Goal: Task Accomplishment & Management: Use online tool/utility

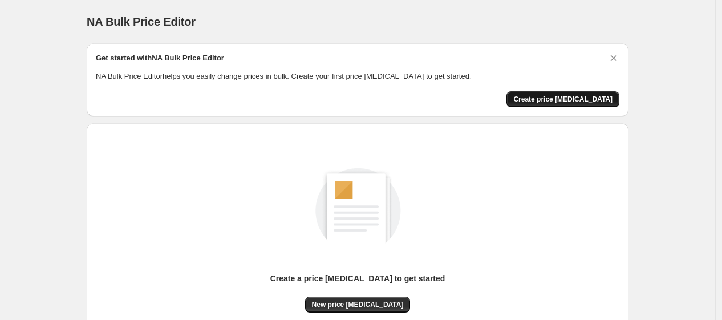
click at [578, 103] on span "Create price change job" at bounding box center [562, 99] width 99 height 9
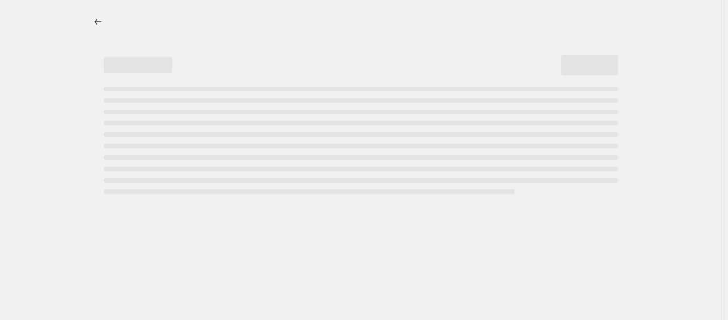
select select "percentage"
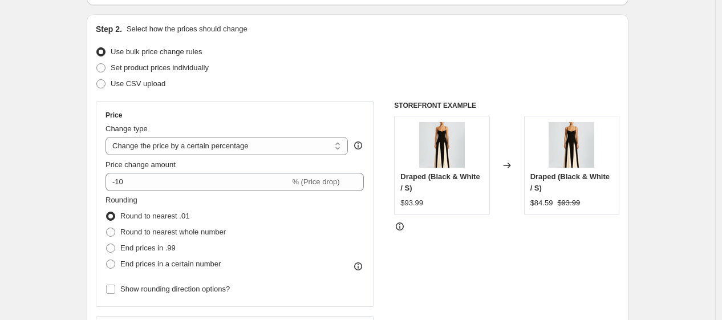
scroll to position [116, 0]
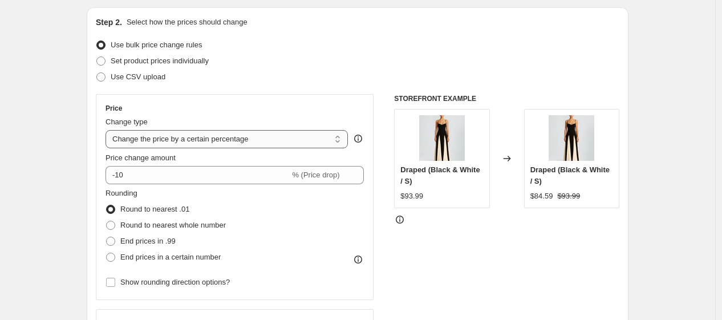
click at [270, 141] on select "Change the price to a certain amount Change the price by a certain amount Chang…" at bounding box center [227, 139] width 242 height 18
click at [108, 130] on select "Change the price to a certain amount Change the price by a certain amount Chang…" at bounding box center [227, 139] width 242 height 18
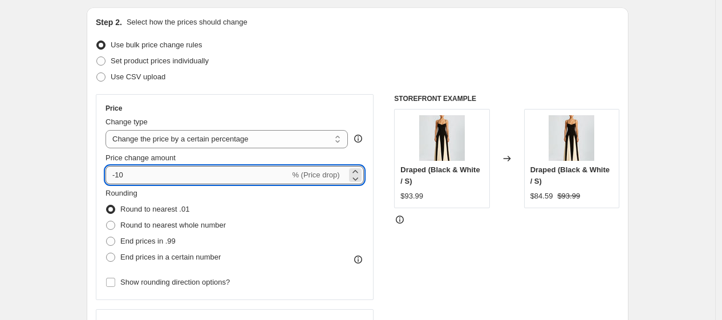
click at [176, 180] on input "-10" at bounding box center [198, 175] width 184 height 18
type input "-1"
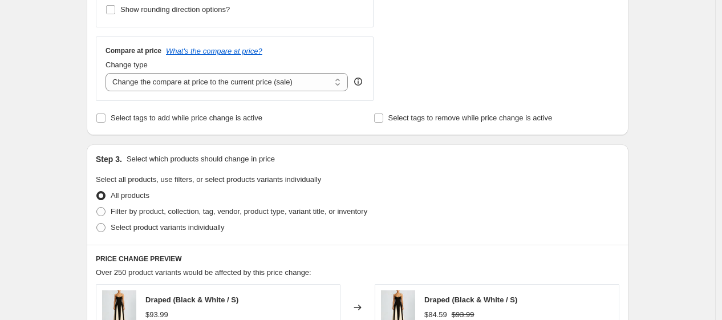
scroll to position [391, 0]
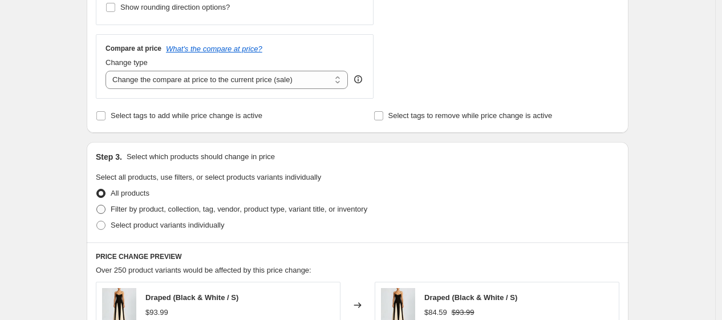
type input "-60"
click at [214, 210] on span "Filter by product, collection, tag, vendor, product type, variant title, or inv…" at bounding box center [239, 209] width 257 height 9
click at [97, 205] on input "Filter by product, collection, tag, vendor, product type, variant title, or inv…" at bounding box center [96, 205] width 1 height 1
radio input "true"
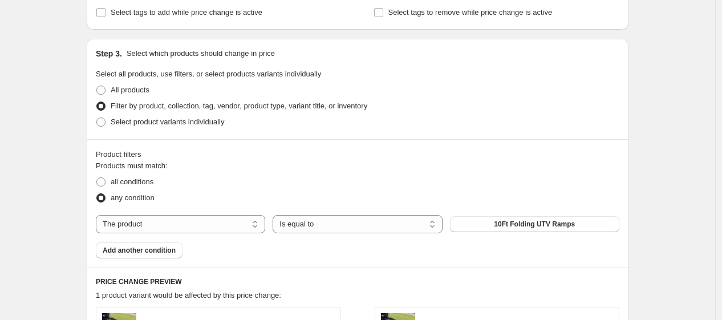
scroll to position [492, 0]
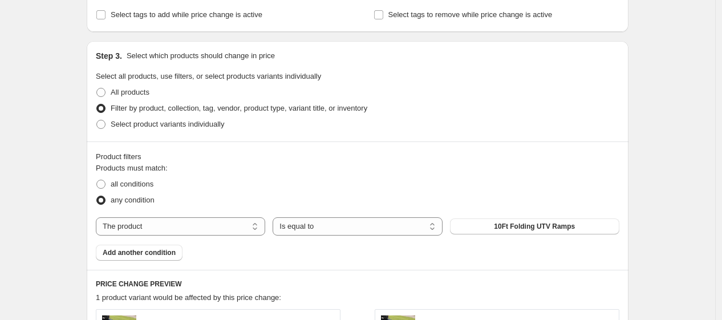
click at [493, 190] on div "all conditions" at bounding box center [358, 184] width 524 height 16
click at [213, 218] on select "The product The product's collection The product's tag The product's vendor The…" at bounding box center [180, 226] width 169 height 18
select select "collection"
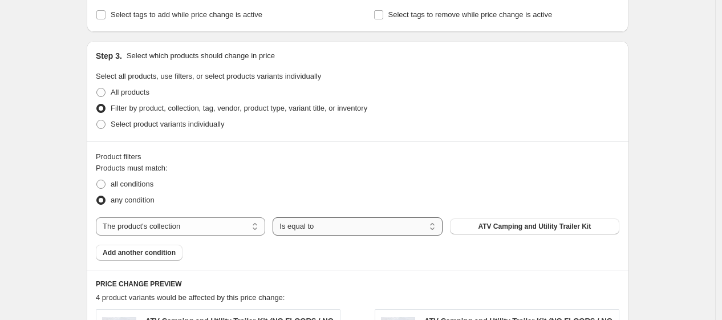
click at [347, 230] on select "Is equal to Is not equal to" at bounding box center [357, 226] width 169 height 18
click at [153, 184] on span "all conditions" at bounding box center [132, 184] width 43 height 9
click at [97, 180] on input "all conditions" at bounding box center [96, 180] width 1 height 1
radio input "true"
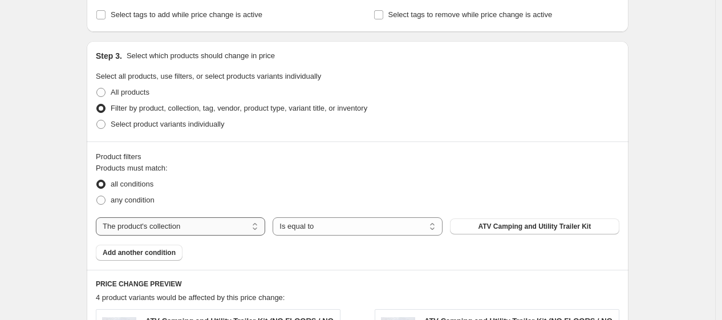
click at [203, 229] on select "The product The product's collection The product's tag The product's vendor The…" at bounding box center [180, 226] width 169 height 18
click at [389, 154] on div "Product filters" at bounding box center [358, 156] width 524 height 11
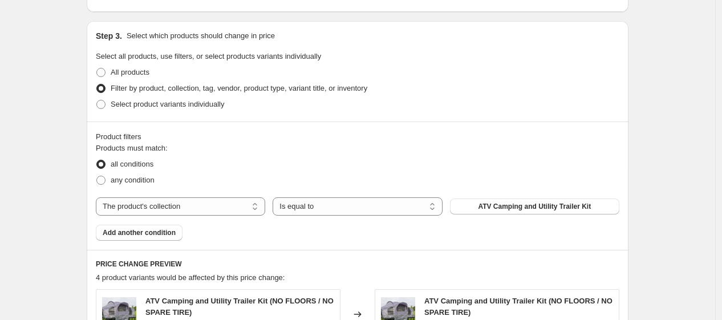
scroll to position [460, 0]
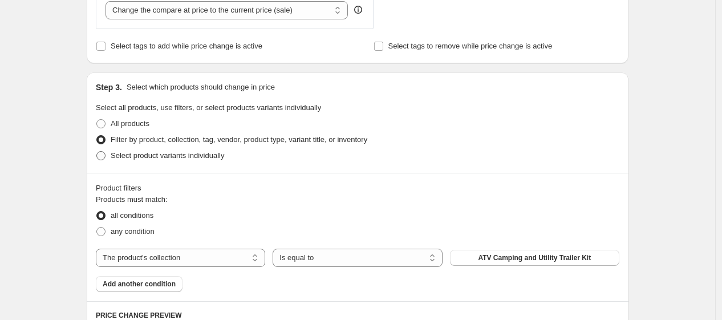
click at [153, 155] on span "Select product variants individually" at bounding box center [167, 155] width 113 height 9
click at [97, 152] on input "Select product variants individually" at bounding box center [96, 151] width 1 height 1
radio input "true"
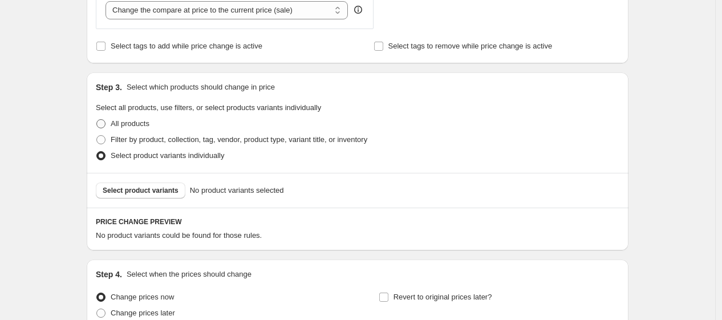
click at [131, 116] on label "All products" at bounding box center [123, 124] width 54 height 16
click at [97, 119] on input "All products" at bounding box center [96, 119] width 1 height 1
radio input "true"
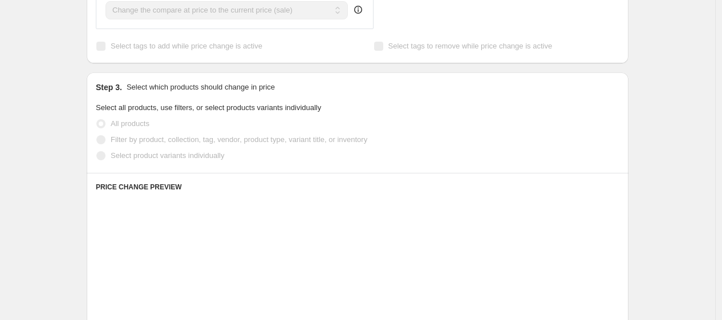
click at [131, 116] on label "All products" at bounding box center [123, 124] width 54 height 16
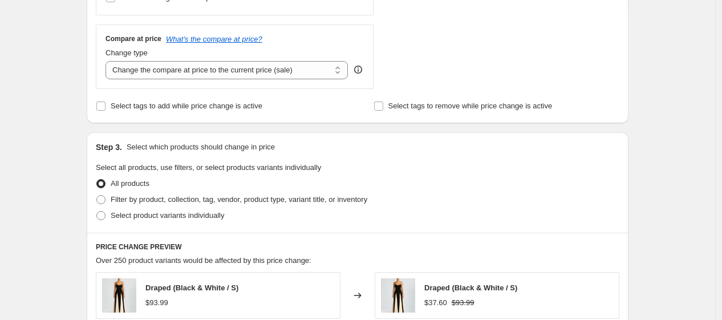
scroll to position [372, 0]
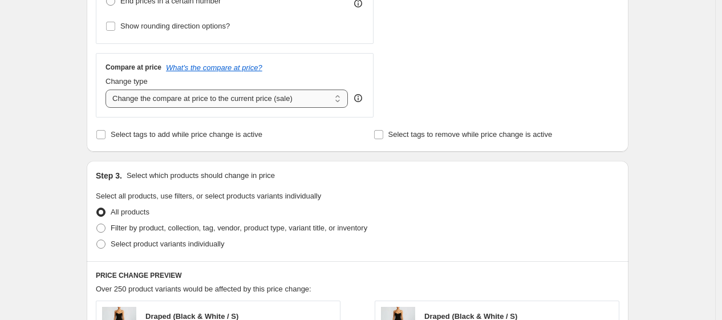
click at [299, 100] on select "Change the compare at price to the current price (sale) Change the compare at p…" at bounding box center [227, 99] width 242 height 18
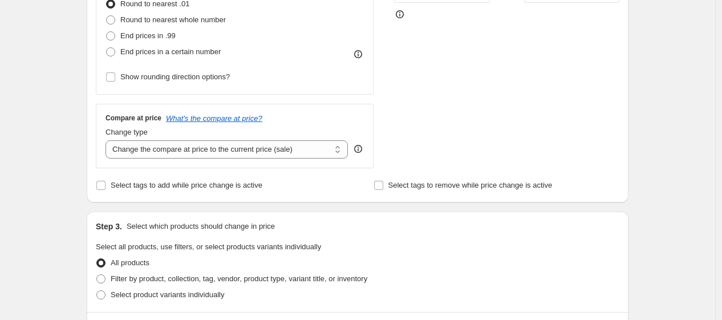
scroll to position [314, 0]
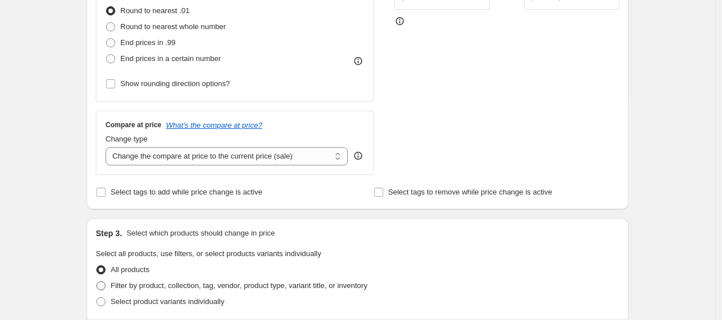
click at [320, 287] on span "Filter by product, collection, tag, vendor, product type, variant title, or inv…" at bounding box center [239, 285] width 257 height 9
click at [97, 282] on input "Filter by product, collection, tag, vendor, product type, variant title, or inv…" at bounding box center [96, 281] width 1 height 1
radio input "true"
select select "collection"
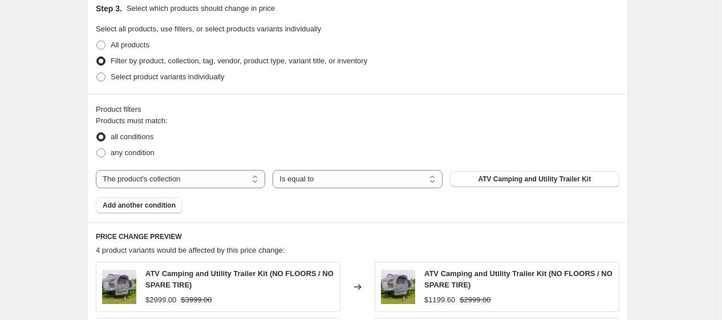
scroll to position [549, 0]
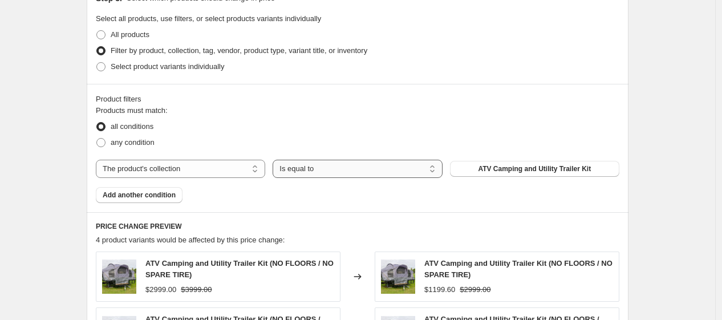
click at [315, 169] on select "Is equal to Is not equal to" at bounding box center [357, 169] width 169 height 18
click at [242, 172] on select "The product The product's collection The product's tag The product's vendor The…" at bounding box center [180, 169] width 169 height 18
click at [99, 160] on select "The product The product's collection The product's tag The product's vendor The…" at bounding box center [180, 169] width 169 height 18
click at [144, 35] on span "All products" at bounding box center [130, 34] width 39 height 9
click at [97, 31] on input "All products" at bounding box center [96, 30] width 1 height 1
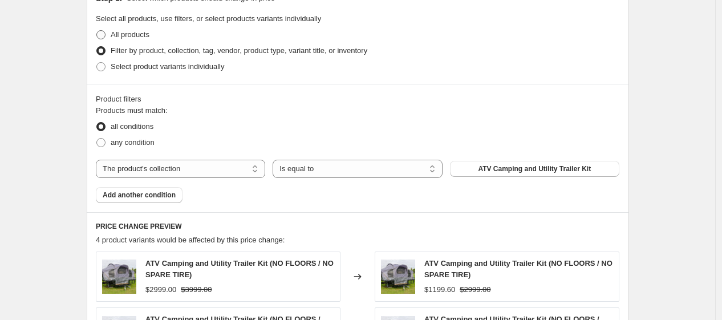
radio input "true"
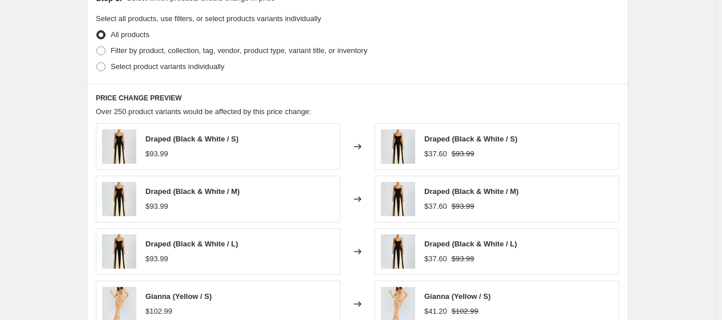
click at [145, 42] on label "All products" at bounding box center [123, 35] width 54 height 16
click at [97, 31] on input "All products" at bounding box center [96, 30] width 1 height 1
click at [145, 47] on span "Filter by product, collection, tag, vendor, product type, variant title, or inv…" at bounding box center [239, 50] width 257 height 9
click at [97, 47] on input "Filter by product, collection, tag, vendor, product type, variant title, or inv…" at bounding box center [96, 46] width 1 height 1
radio input "true"
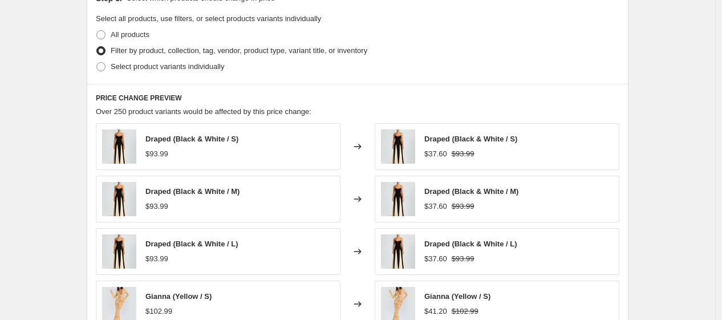
select select "collection"
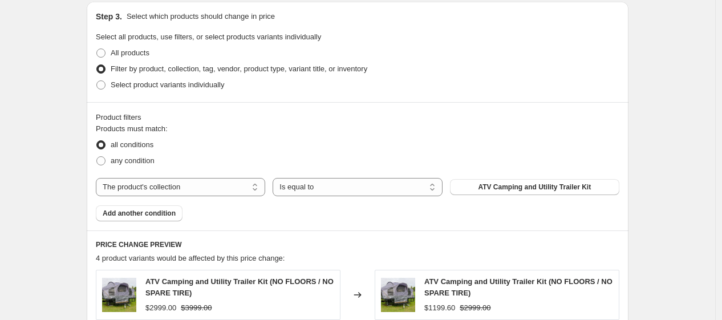
scroll to position [538, 0]
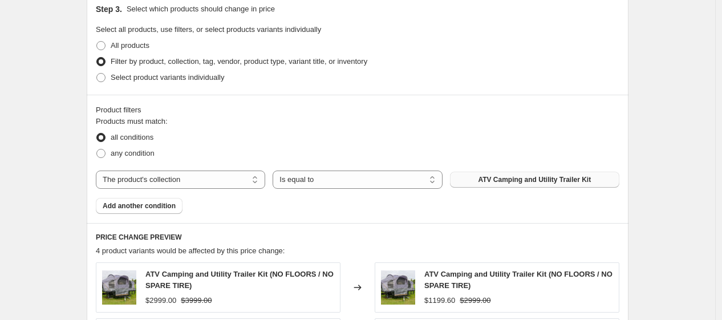
click at [481, 186] on button "ATV Camping and Utility Trailer Kit" at bounding box center [534, 180] width 169 height 16
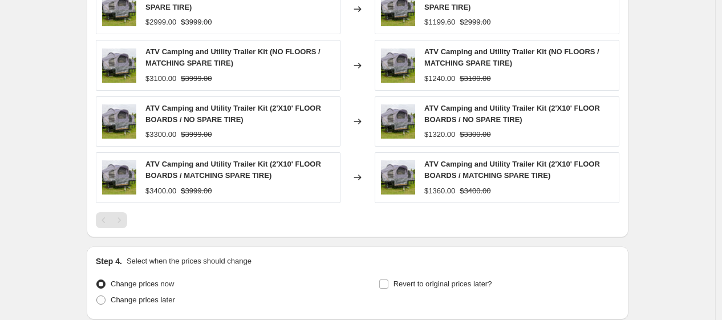
scroll to position [842, 0]
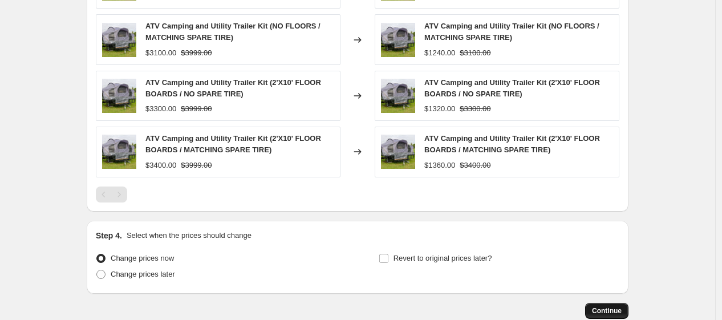
click at [619, 307] on span "Continue" at bounding box center [607, 310] width 30 height 9
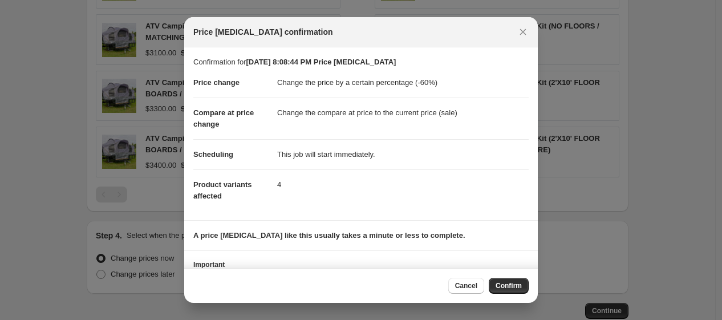
scroll to position [55, 0]
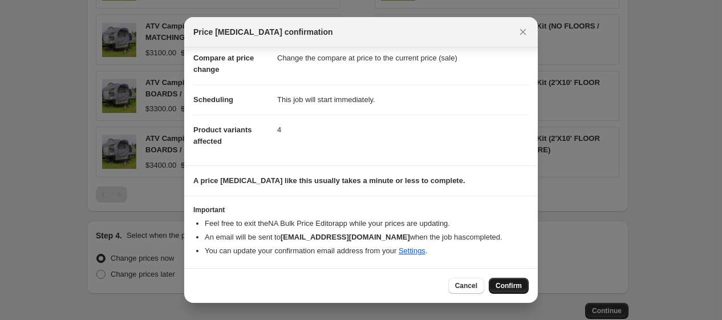
click at [512, 290] on span "Confirm" at bounding box center [509, 285] width 26 height 9
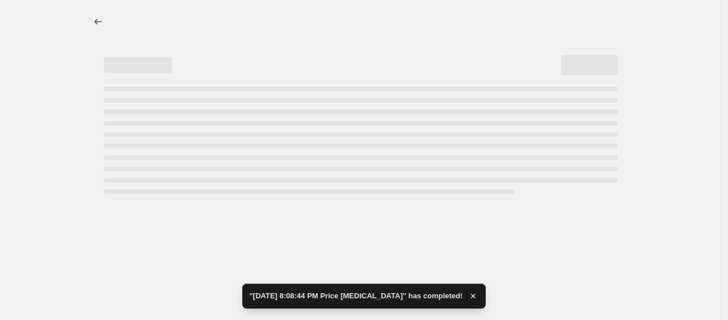
drag, startPoint x: 728, startPoint y: 230, endPoint x: 724, endPoint y: 146, distance: 84.5
click at [724, 147] on html "Home Settings Plans Skip to content "Sep 30, 2025, 8:08:44 PM Price change job"…" at bounding box center [364, 160] width 728 height 320
select select "percentage"
select select "collection"
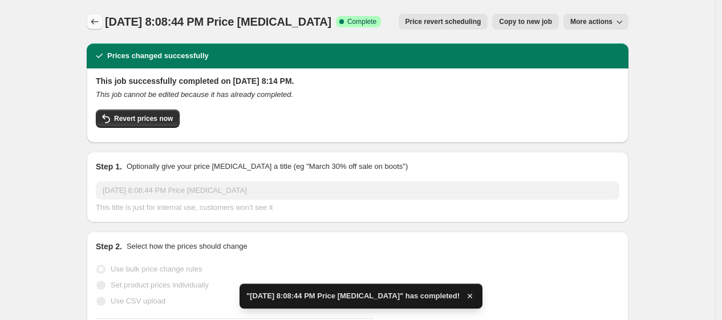
click at [103, 26] on button "Price change jobs" at bounding box center [95, 22] width 16 height 16
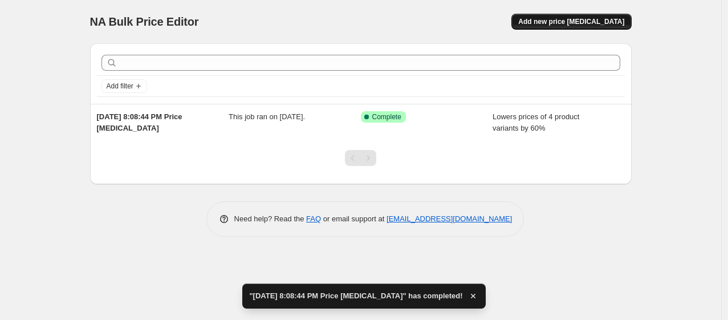
click at [589, 24] on span "Add new price [MEDICAL_DATA]" at bounding box center [571, 21] width 106 height 9
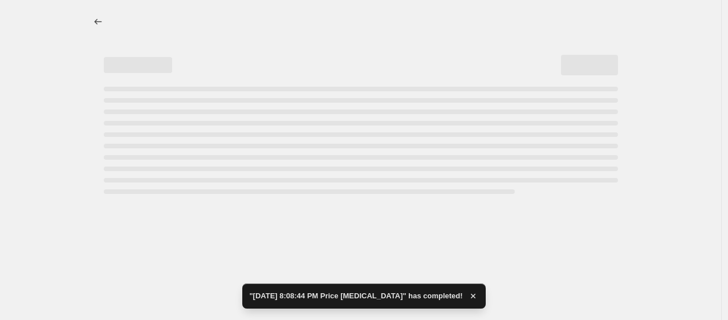
select select "percentage"
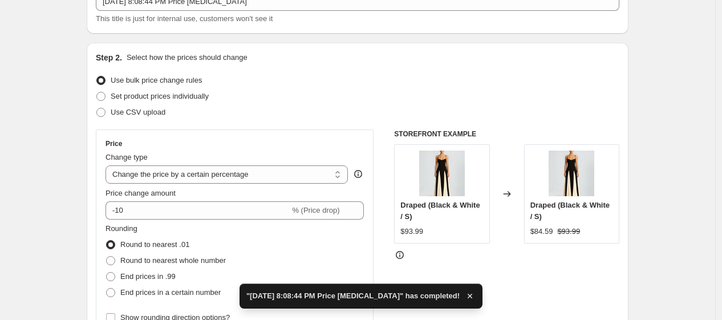
scroll to position [106, 0]
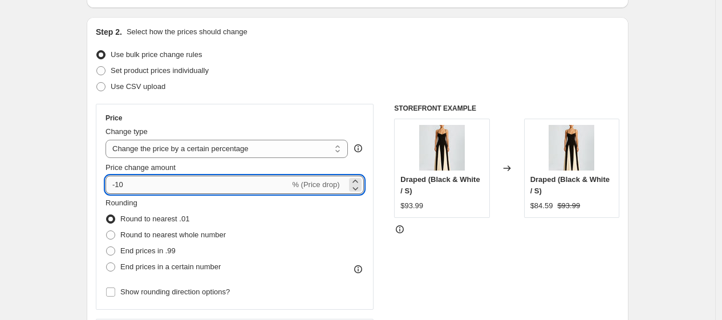
click at [177, 189] on input "-10" at bounding box center [198, 185] width 184 height 18
type input "-1"
type input "-60"
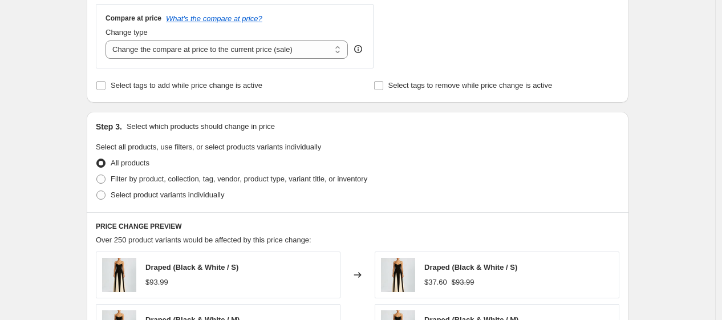
scroll to position [449, 0]
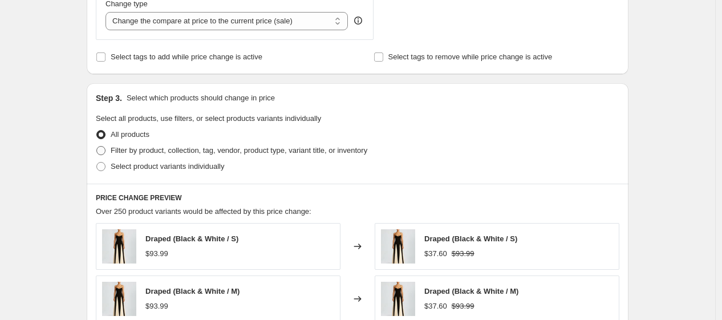
click at [276, 151] on span "Filter by product, collection, tag, vendor, product type, variant title, or inv…" at bounding box center [239, 150] width 257 height 9
click at [97, 147] on input "Filter by product, collection, tag, vendor, product type, variant title, or inv…" at bounding box center [96, 146] width 1 height 1
radio input "true"
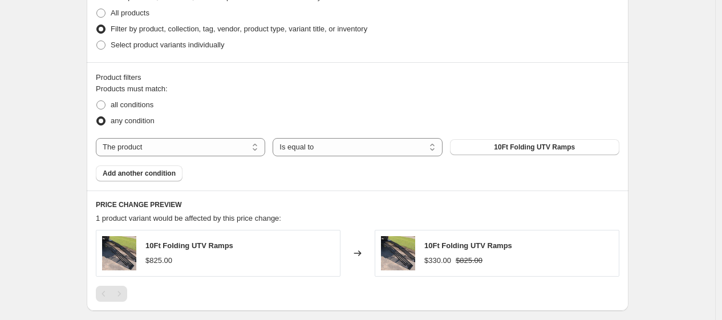
scroll to position [568, 0]
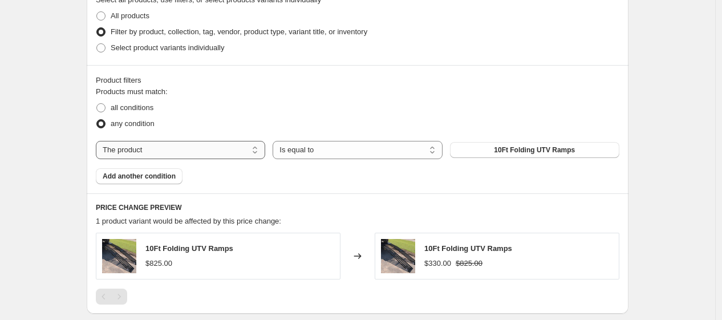
click at [237, 148] on select "The product The product's collection The product's tag The product's vendor The…" at bounding box center [180, 150] width 169 height 18
select select "collection"
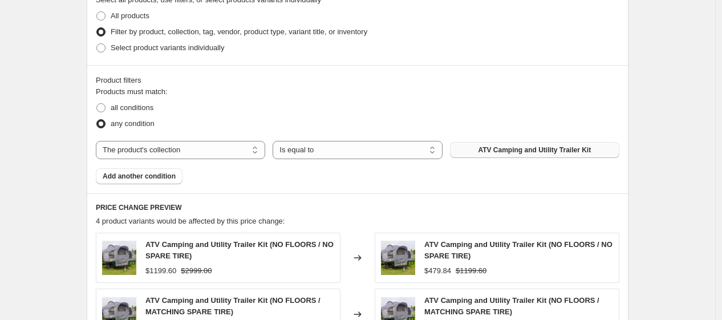
click at [524, 155] on button "ATV Camping and Utility Trailer Kit" at bounding box center [534, 150] width 169 height 16
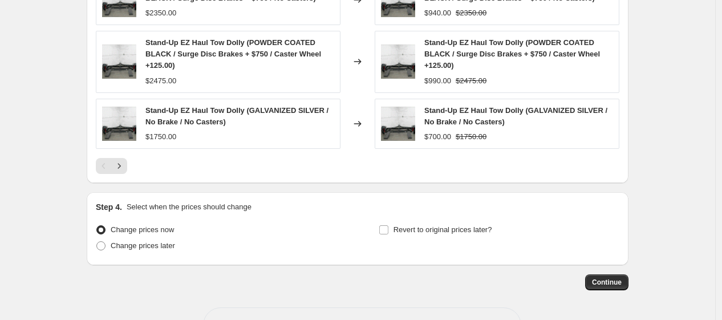
scroll to position [979, 0]
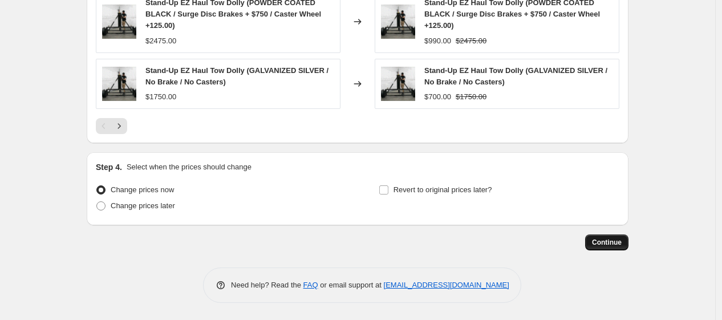
click at [612, 241] on span "Continue" at bounding box center [607, 242] width 30 height 9
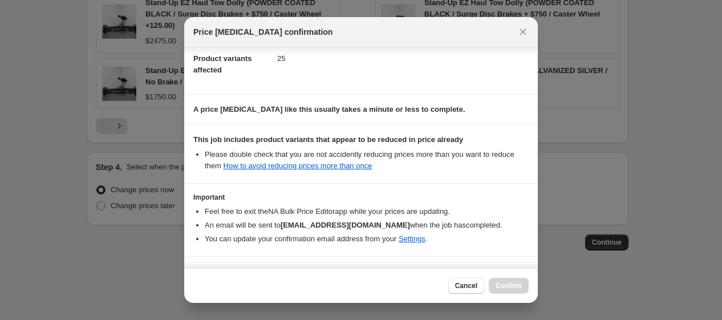
scroll to position [160, 0]
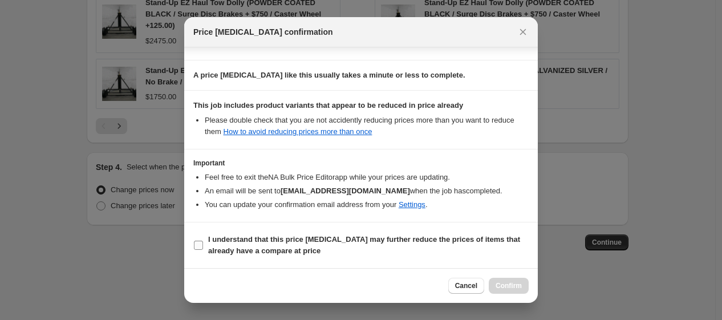
click at [224, 238] on b "I understand that this price [MEDICAL_DATA] may further reduce the prices of it…" at bounding box center [364, 245] width 312 height 20
click at [203, 241] on input "I understand that this price [MEDICAL_DATA] may further reduce the prices of it…" at bounding box center [198, 245] width 9 height 9
checkbox input "true"
click at [498, 279] on button "Confirm" at bounding box center [509, 286] width 40 height 16
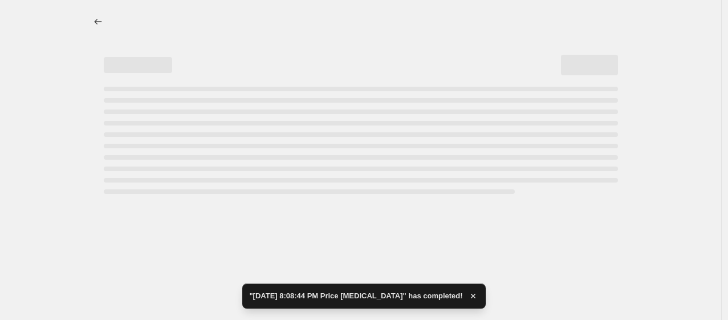
drag, startPoint x: 728, startPoint y: 217, endPoint x: 724, endPoint y: 71, distance: 146.0
click at [724, 71] on html "Home Settings Plans Skip to content "Sep 30, 2025, 8:08:44 PM Price change job"…" at bounding box center [364, 160] width 728 height 320
select select "percentage"
select select "collection"
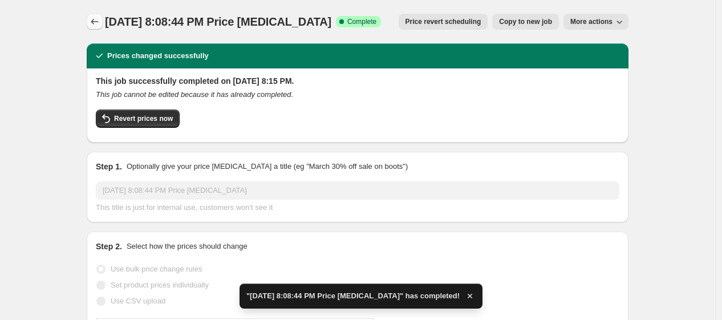
click at [100, 25] on icon "Price change jobs" at bounding box center [94, 21] width 11 height 11
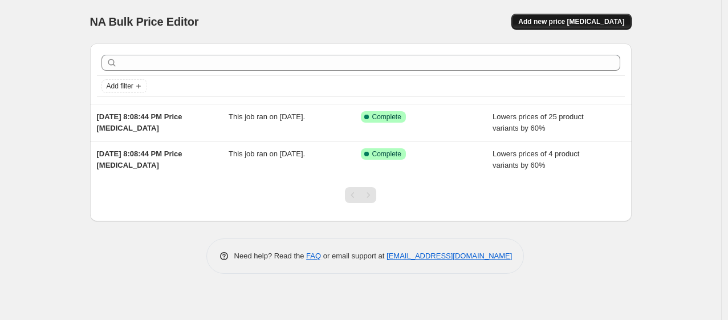
click at [574, 17] on span "Add new price [MEDICAL_DATA]" at bounding box center [571, 21] width 106 height 9
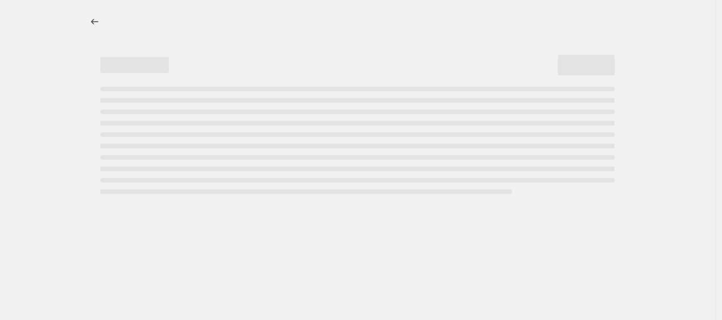
select select "percentage"
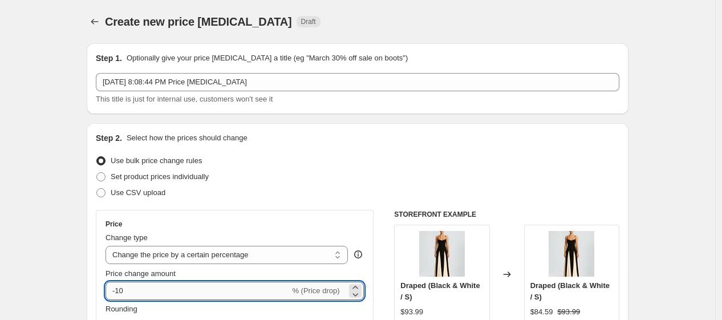
click at [176, 291] on input "-10" at bounding box center [198, 291] width 184 height 18
type input "-1"
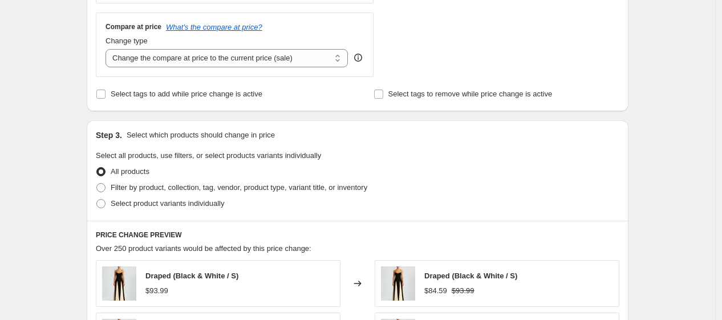
scroll to position [417, 0]
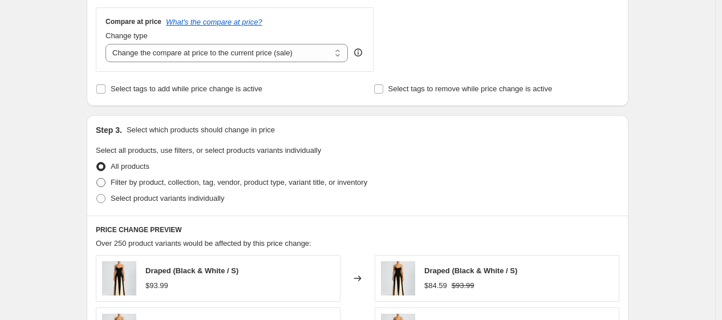
type input "-60"
click at [246, 183] on span "Filter by product, collection, tag, vendor, product type, variant title, or inv…" at bounding box center [239, 182] width 257 height 9
click at [97, 178] on input "Filter by product, collection, tag, vendor, product type, variant title, or inv…" at bounding box center [96, 178] width 1 height 1
radio input "true"
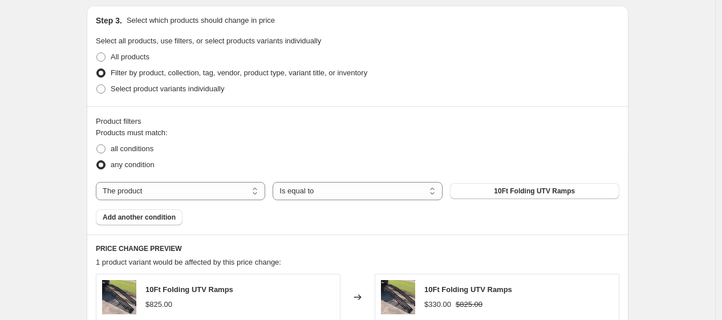
scroll to position [542, 0]
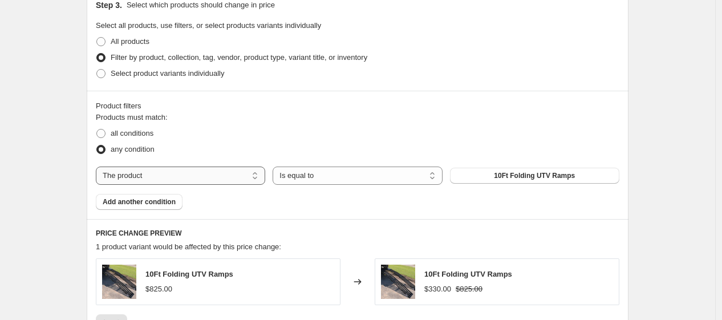
click at [180, 181] on select "The product The product's collection The product's tag The product's vendor The…" at bounding box center [180, 176] width 169 height 18
select select "collection"
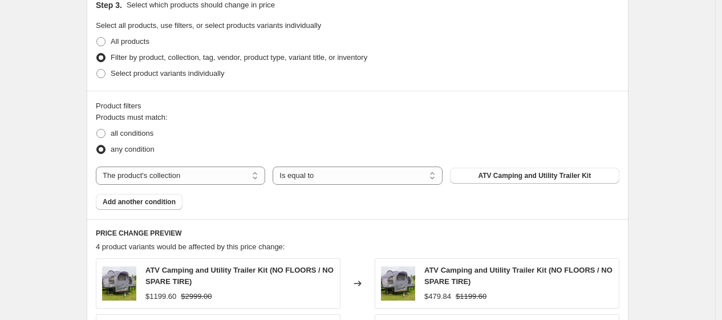
click at [519, 166] on div "Products must match: all conditions any condition The product The product's col…" at bounding box center [358, 161] width 524 height 98
click at [539, 186] on div "Products must match: all conditions any condition The product The product's col…" at bounding box center [358, 161] width 524 height 98
click at [521, 178] on span "ATV Camping and Utility Trailer Kit" at bounding box center [534, 175] width 113 height 9
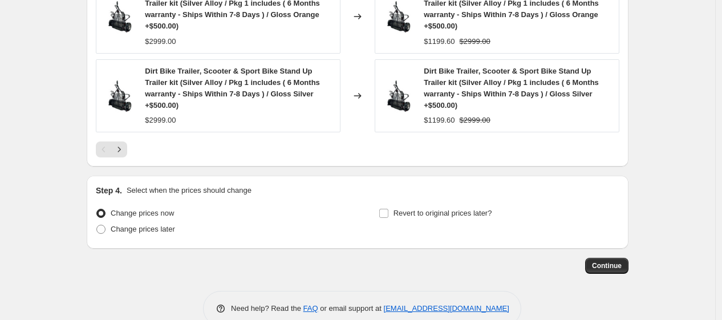
scroll to position [1056, 0]
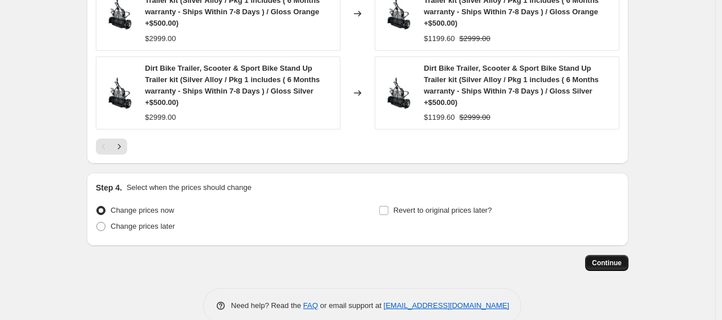
click at [620, 270] on button "Continue" at bounding box center [606, 263] width 43 height 16
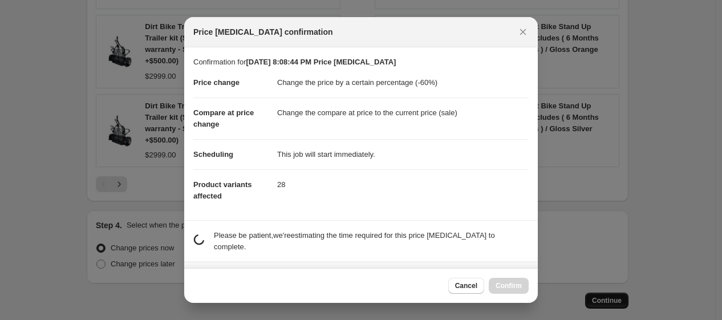
scroll to position [0, 0]
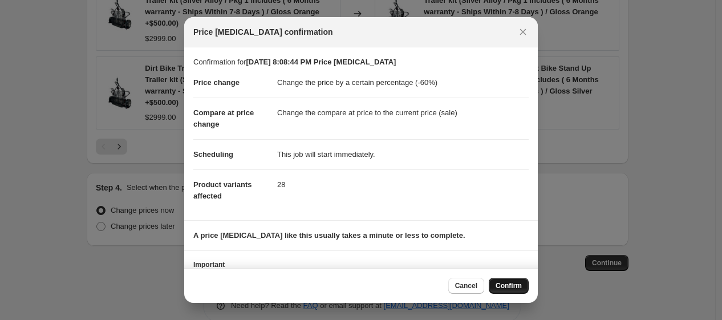
click at [515, 283] on span "Confirm" at bounding box center [509, 285] width 26 height 9
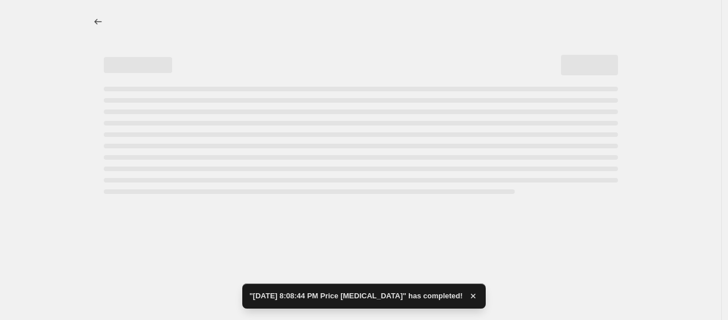
select select "percentage"
select select "collection"
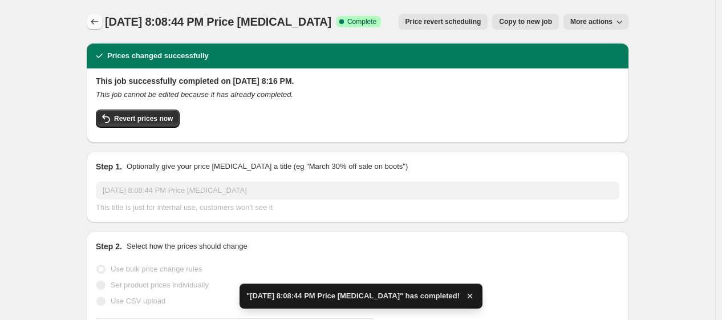
click at [100, 26] on icon "Price change jobs" at bounding box center [94, 21] width 11 height 11
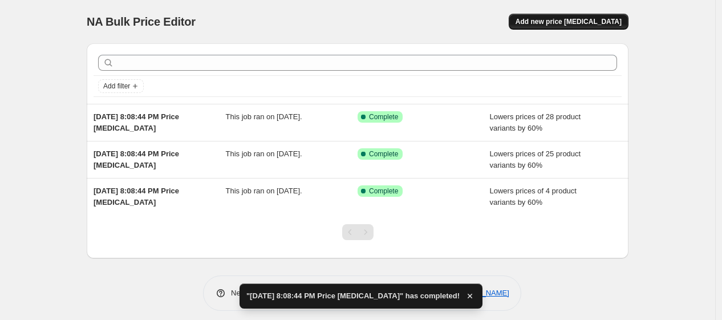
click at [591, 24] on span "Add new price [MEDICAL_DATA]" at bounding box center [569, 21] width 106 height 9
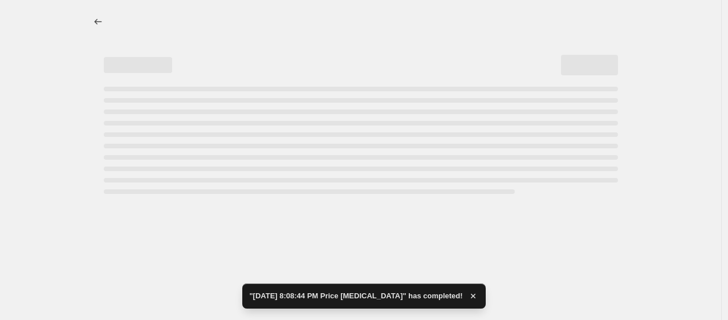
select select "percentage"
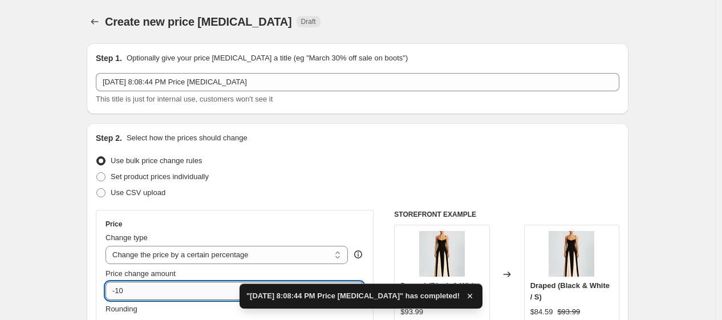
click at [172, 294] on input "-10" at bounding box center [198, 291] width 184 height 18
type input "-1"
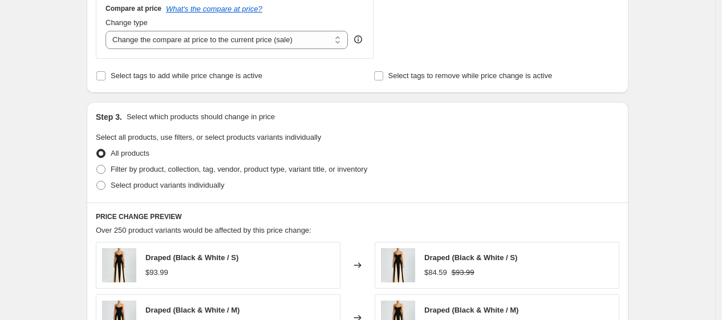
scroll to position [449, 0]
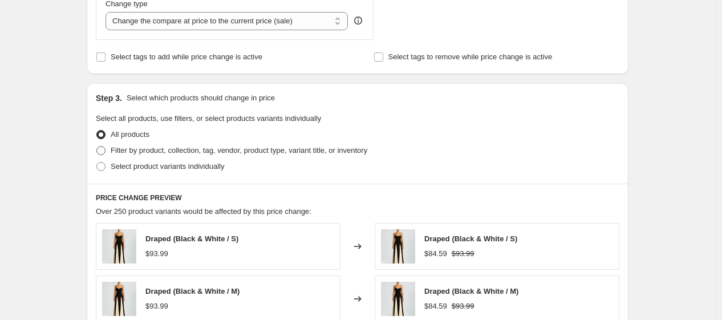
type input "-60"
click at [281, 157] on label "Filter by product, collection, tag, vendor, product type, variant title, or inv…" at bounding box center [231, 151] width 271 height 16
click at [97, 147] on input "Filter by product, collection, tag, vendor, product type, variant title, or inv…" at bounding box center [96, 146] width 1 height 1
radio input "true"
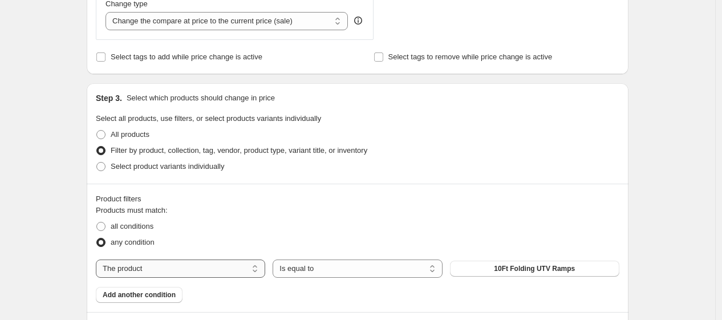
click at [190, 273] on select "The product The product's collection The product's tag The product's vendor The…" at bounding box center [180, 268] width 169 height 18
select select "collection"
click at [574, 269] on span "ATV Camping and Utility Trailer Kit" at bounding box center [534, 268] width 113 height 9
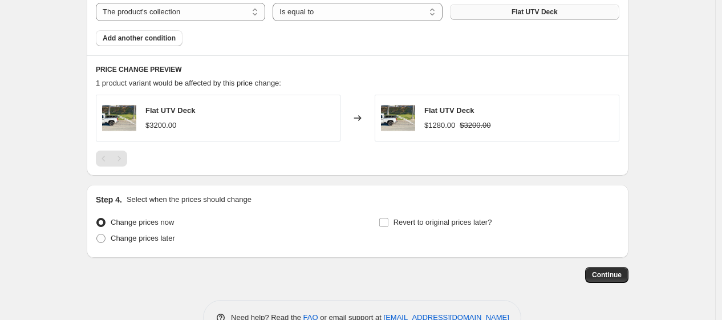
scroll to position [739, 0]
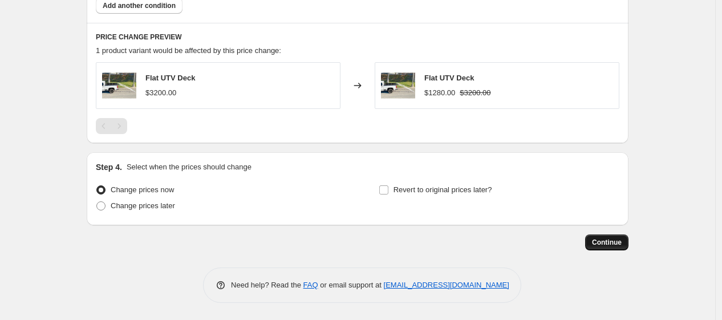
click at [622, 238] on span "Continue" at bounding box center [607, 242] width 30 height 9
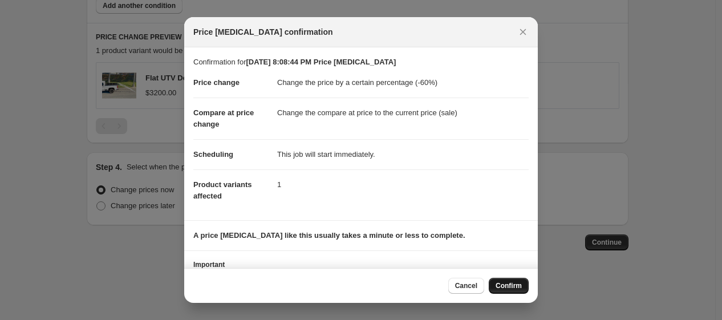
click at [509, 291] on button "Confirm" at bounding box center [509, 286] width 40 height 16
click at [509, 291] on div "Cancel Loading Confirm" at bounding box center [488, 286] width 80 height 16
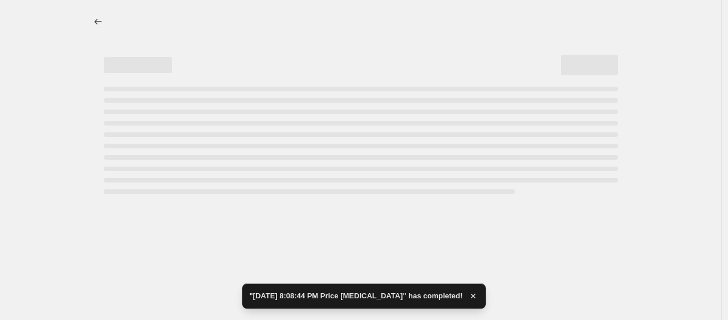
select select "percentage"
select select "collection"
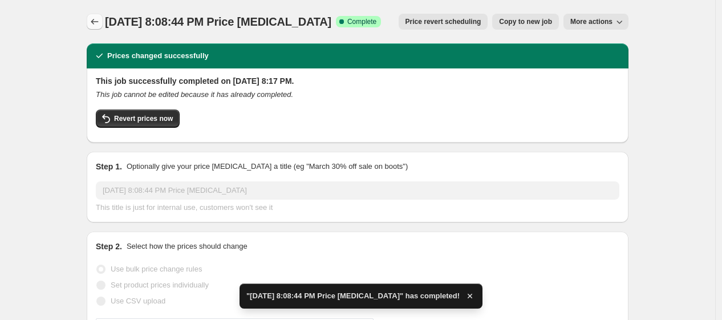
click at [100, 25] on icon "Price change jobs" at bounding box center [94, 21] width 11 height 11
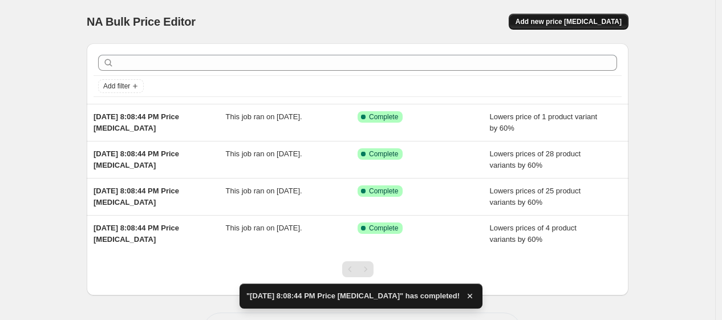
click at [562, 23] on span "Add new price [MEDICAL_DATA]" at bounding box center [569, 21] width 106 height 9
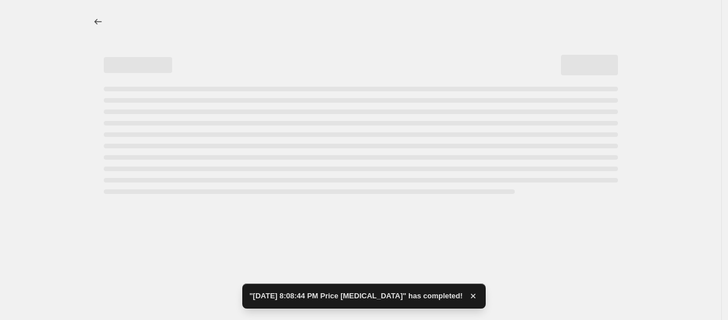
select select "percentage"
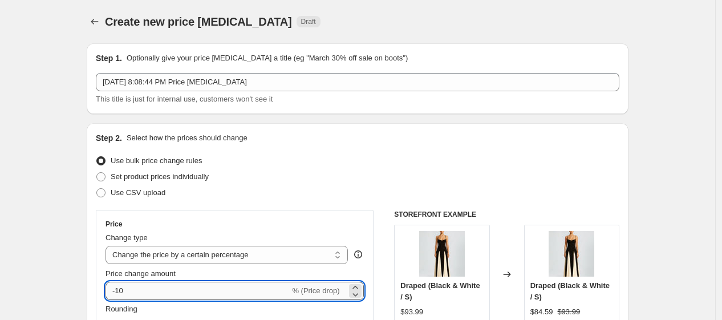
click at [225, 289] on input "-10" at bounding box center [198, 291] width 184 height 18
type input "-1"
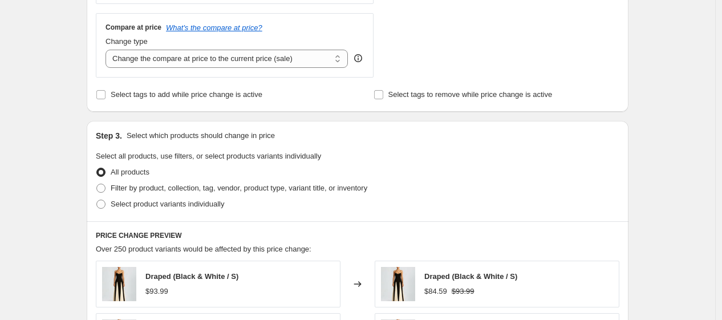
scroll to position [448, 0]
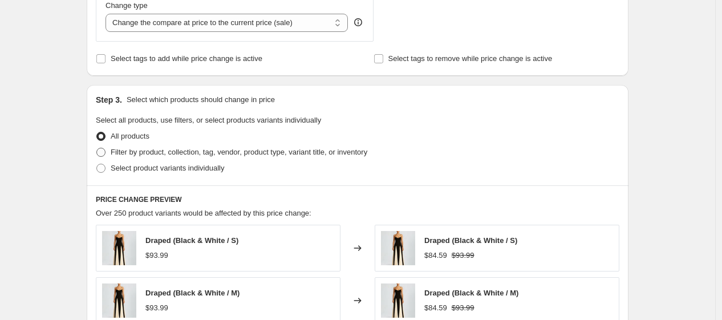
type input "-60"
click at [302, 150] on span "Filter by product, collection, tag, vendor, product type, variant title, or inv…" at bounding box center [239, 152] width 257 height 9
click at [97, 148] on input "Filter by product, collection, tag, vendor, product type, variant title, or inv…" at bounding box center [96, 148] width 1 height 1
radio input "true"
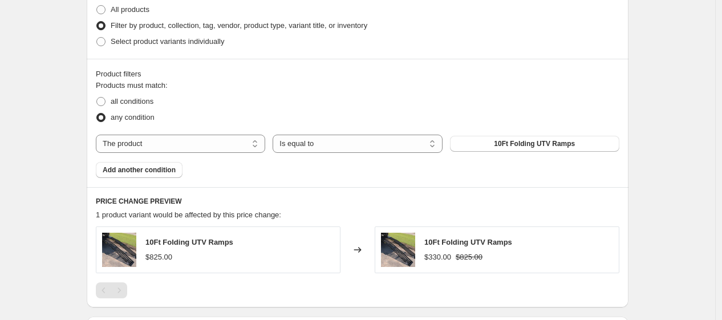
scroll to position [610, 0]
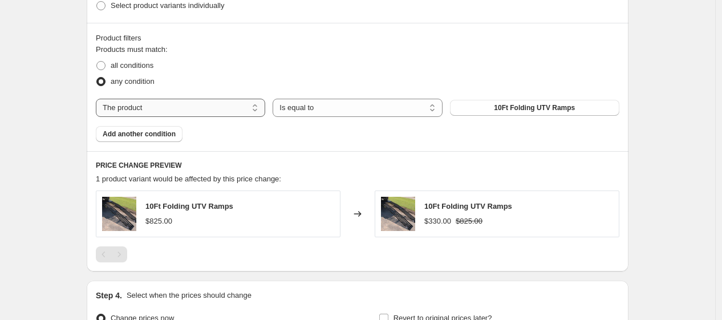
click at [214, 111] on select "The product The product's collection The product's tag The product's vendor The…" at bounding box center [180, 108] width 169 height 18
select select "collection"
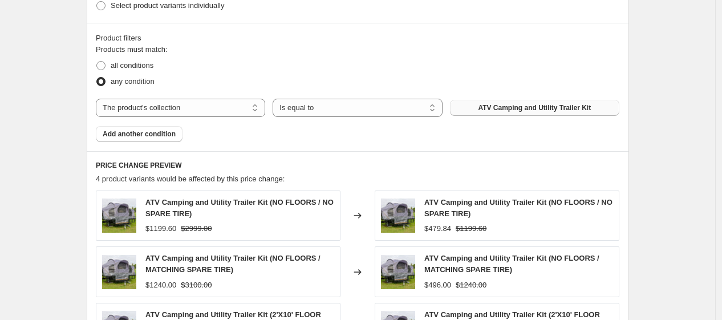
click at [557, 111] on span "ATV Camping and Utility Trailer Kit" at bounding box center [534, 107] width 113 height 9
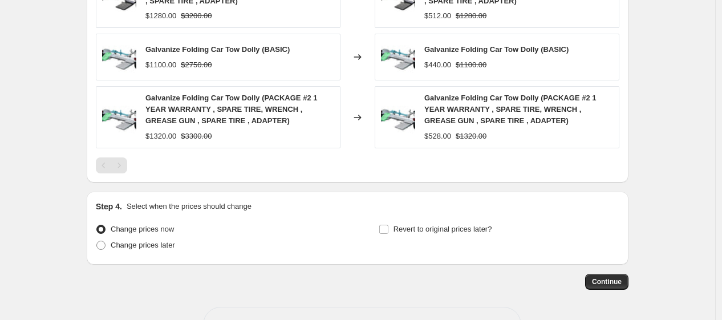
scroll to position [904, 0]
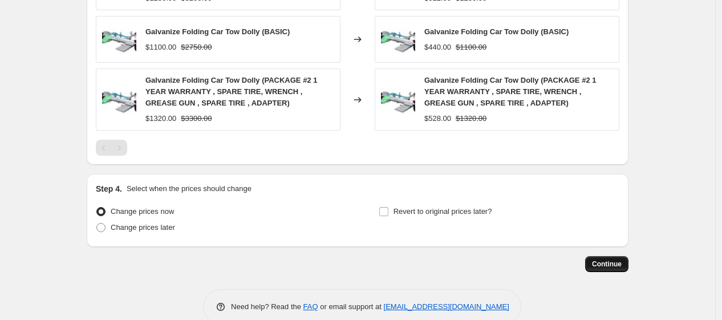
click at [628, 267] on button "Continue" at bounding box center [606, 264] width 43 height 16
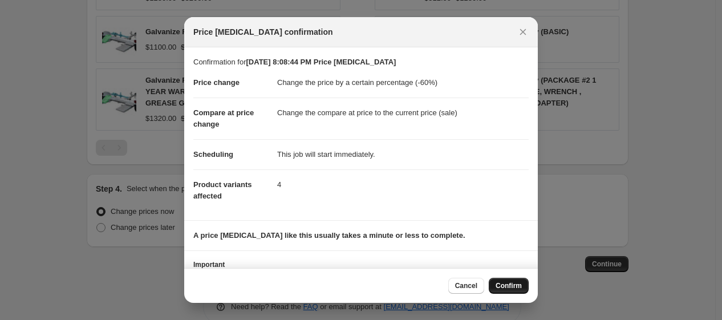
click at [502, 279] on button "Confirm" at bounding box center [509, 286] width 40 height 16
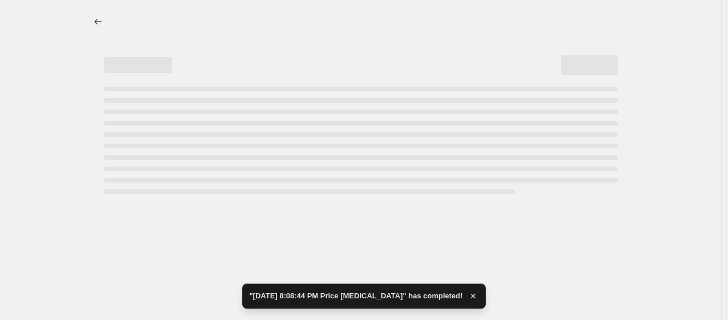
select select "percentage"
select select "collection"
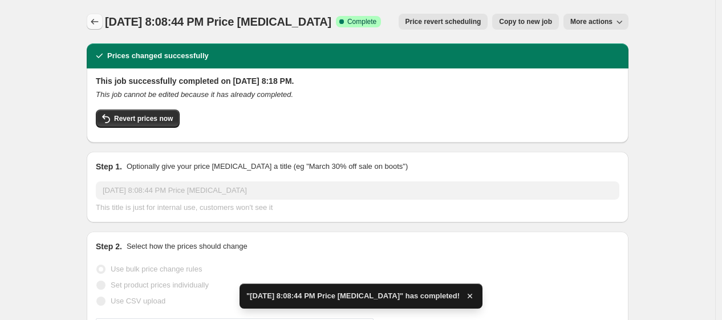
click at [100, 23] on icon "Price change jobs" at bounding box center [94, 21] width 11 height 11
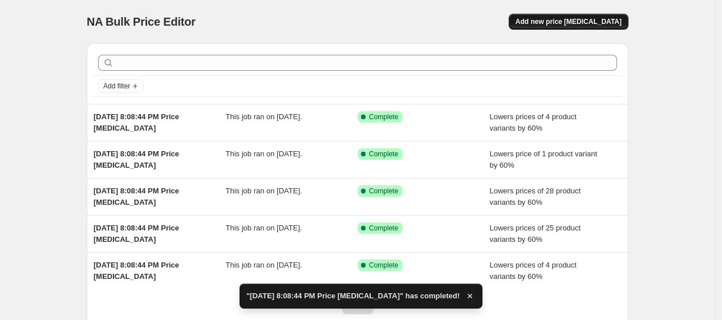
click at [597, 22] on span "Add new price [MEDICAL_DATA]" at bounding box center [569, 21] width 106 height 9
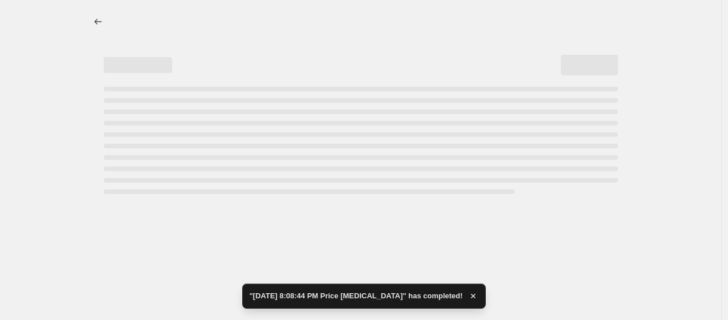
select select "percentage"
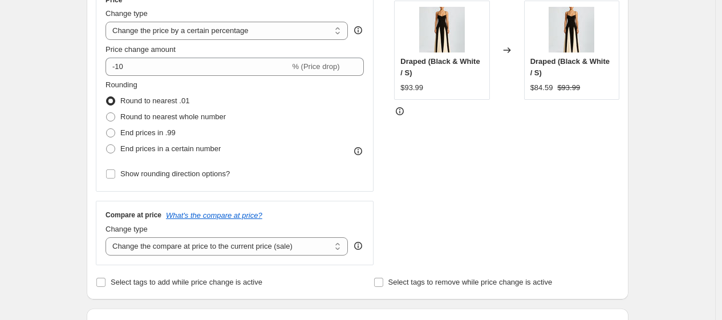
scroll to position [205, 0]
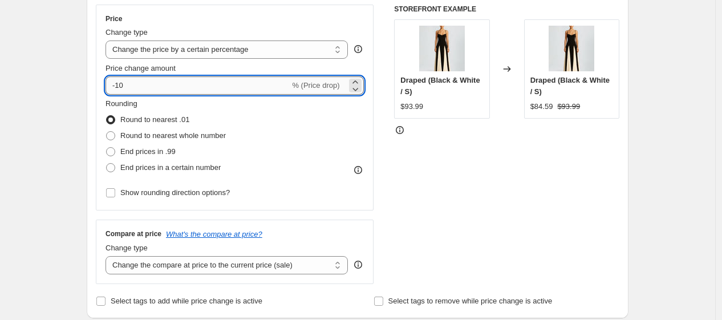
click at [240, 80] on input "-10" at bounding box center [198, 85] width 184 height 18
type input "-1"
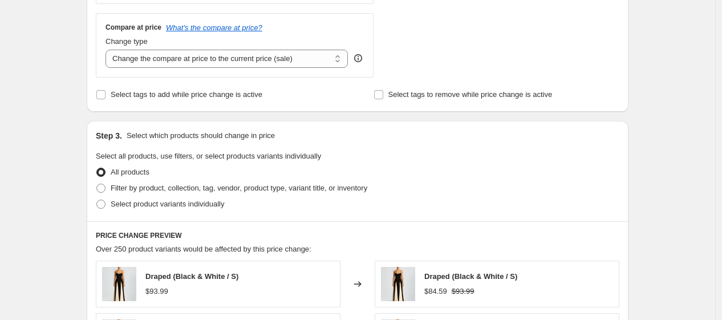
scroll to position [440, 0]
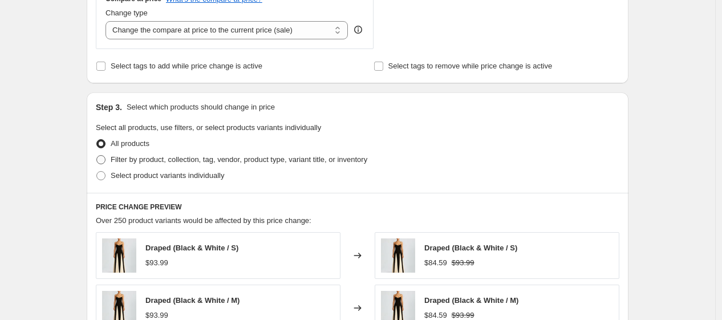
type input "-60"
click at [305, 157] on span "Filter by product, collection, tag, vendor, product type, variant title, or inv…" at bounding box center [239, 159] width 257 height 9
click at [97, 156] on input "Filter by product, collection, tag, vendor, product type, variant title, or inv…" at bounding box center [96, 155] width 1 height 1
radio input "true"
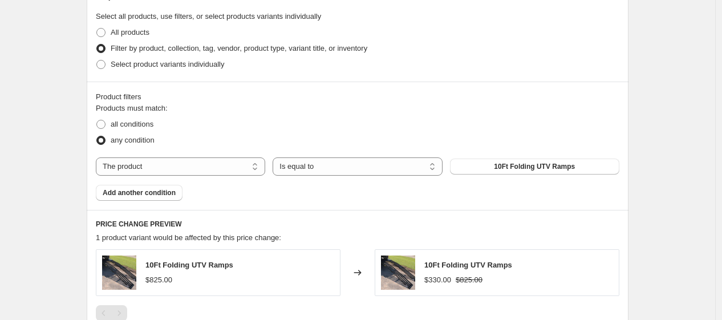
scroll to position [648, 0]
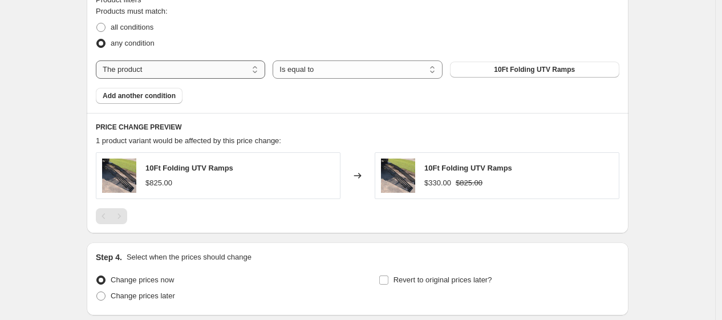
click at [170, 77] on select "The product The product's collection The product's tag The product's vendor The…" at bounding box center [180, 69] width 169 height 18
select select "collection"
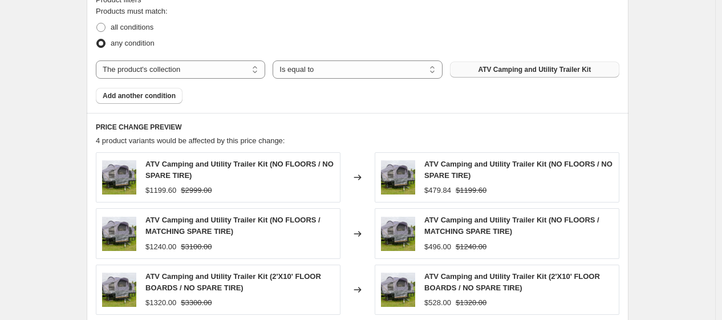
click at [527, 72] on span "ATV Camping and Utility Trailer Kit" at bounding box center [534, 69] width 113 height 9
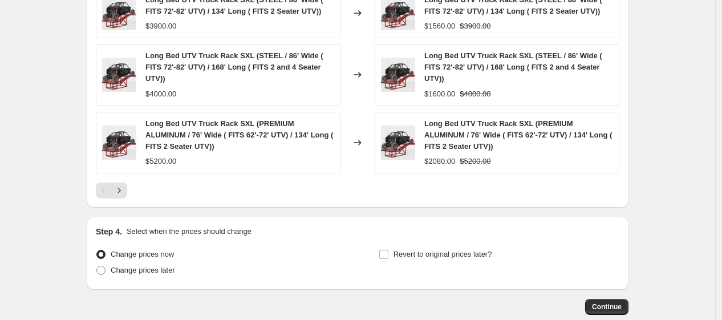
scroll to position [964, 0]
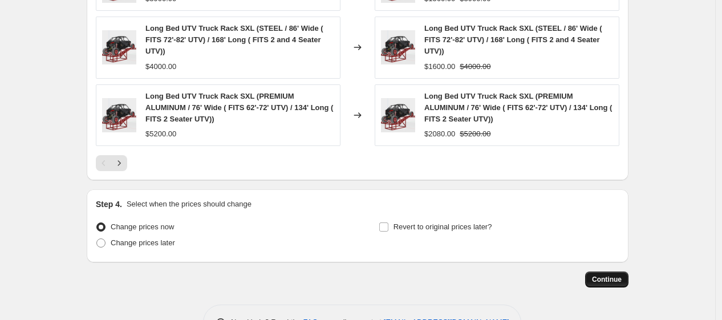
click at [619, 275] on span "Continue" at bounding box center [607, 279] width 30 height 9
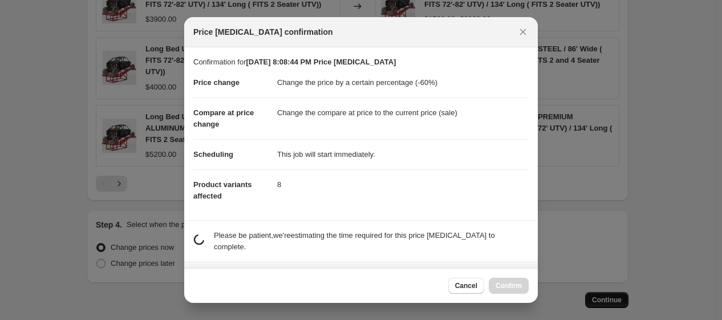
scroll to position [0, 0]
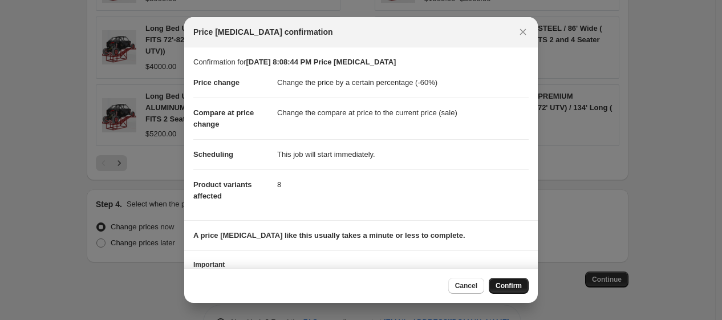
click at [510, 286] on span "Confirm" at bounding box center [509, 285] width 26 height 9
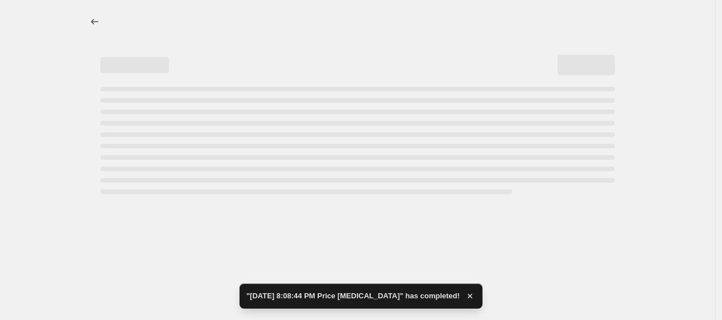
select select "percentage"
select select "collection"
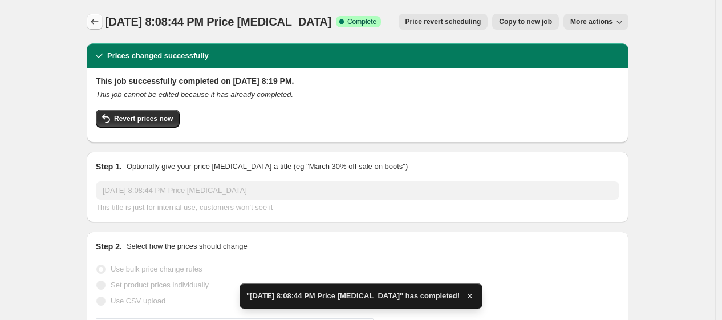
click at [100, 26] on icon "Price change jobs" at bounding box center [94, 21] width 11 height 11
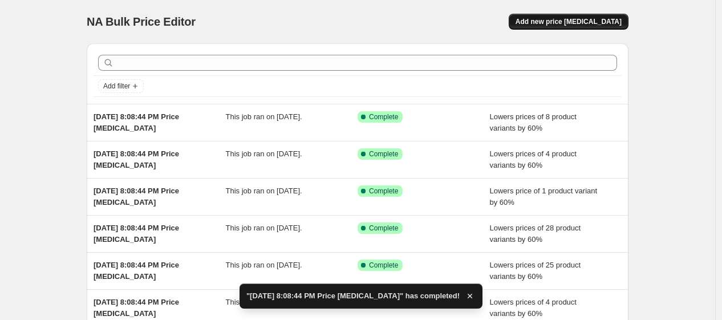
click at [571, 22] on span "Add new price [MEDICAL_DATA]" at bounding box center [569, 21] width 106 height 9
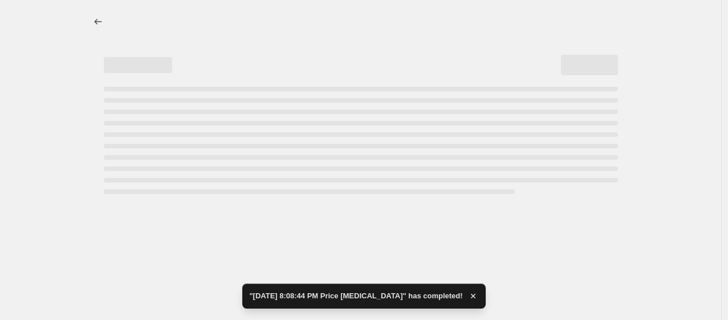
select select "percentage"
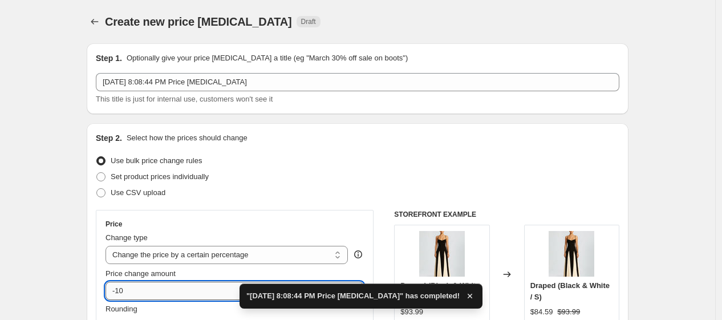
click at [186, 298] on input "-10" at bounding box center [198, 291] width 184 height 18
type input "-1"
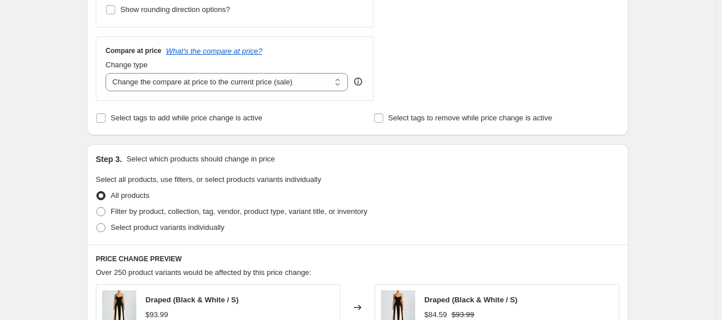
scroll to position [495, 0]
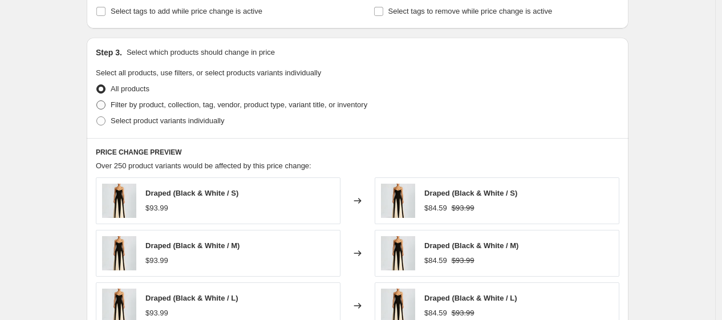
type input "-60"
click at [238, 106] on span "Filter by product, collection, tag, vendor, product type, variant title, or inv…" at bounding box center [239, 104] width 257 height 9
click at [97, 101] on input "Filter by product, collection, tag, vendor, product type, variant title, or inv…" at bounding box center [96, 100] width 1 height 1
radio input "true"
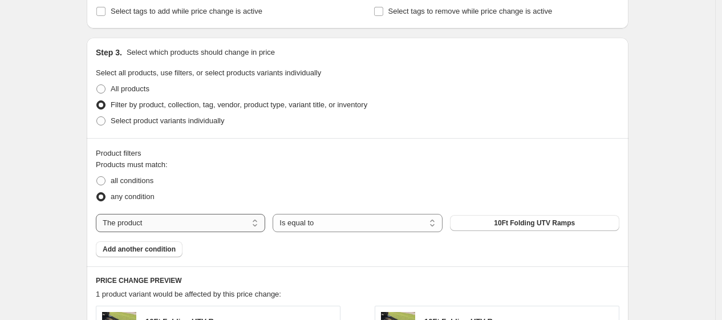
click at [220, 222] on select "The product The product's collection The product's tag The product's vendor The…" at bounding box center [180, 223] width 169 height 18
select select "collection"
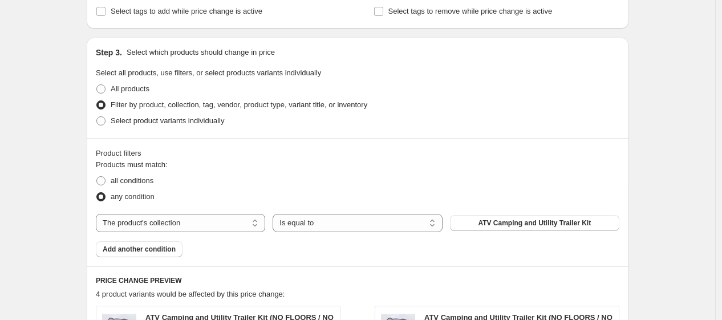
click at [535, 224] on span "ATV Camping and Utility Trailer Kit" at bounding box center [534, 222] width 113 height 9
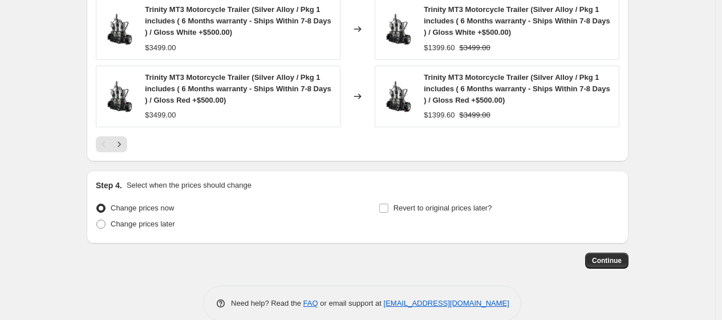
scroll to position [995, 0]
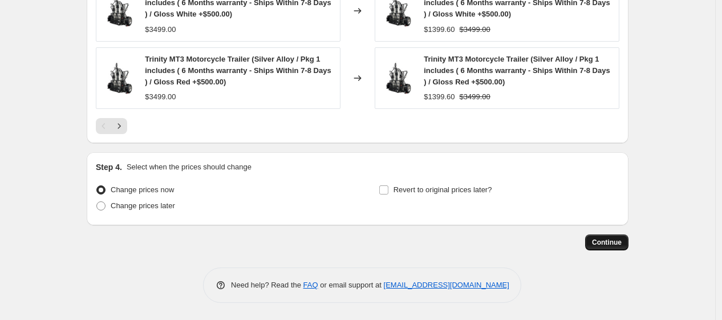
click at [616, 242] on span "Continue" at bounding box center [607, 242] width 30 height 9
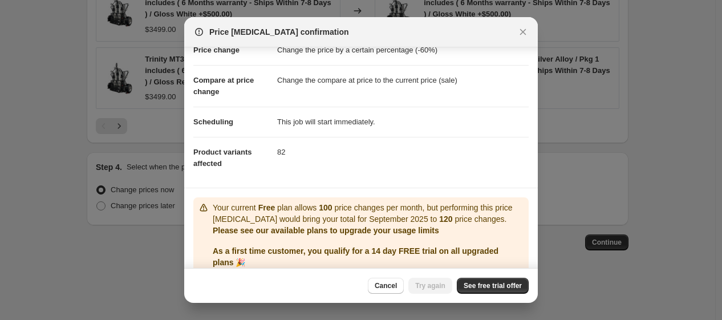
scroll to position [0, 0]
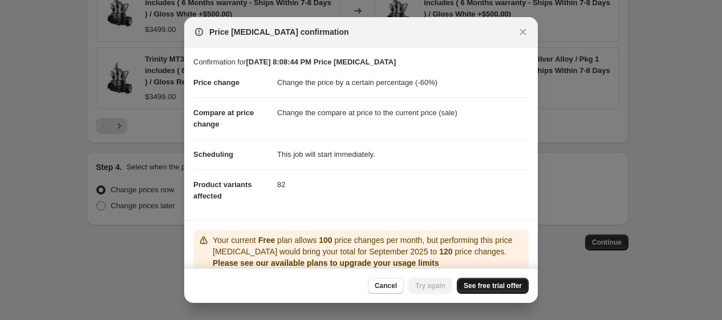
click at [494, 285] on span "See free trial offer" at bounding box center [493, 285] width 58 height 9
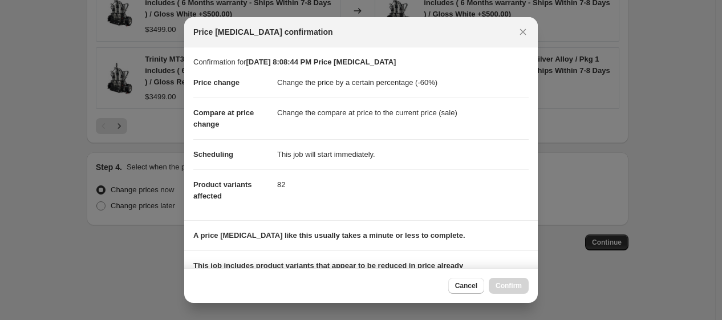
select select "percentage"
select select "collection"
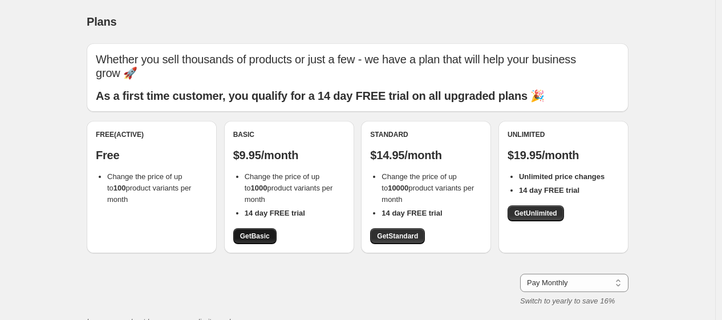
click at [263, 232] on span "Get Basic" at bounding box center [255, 236] width 30 height 9
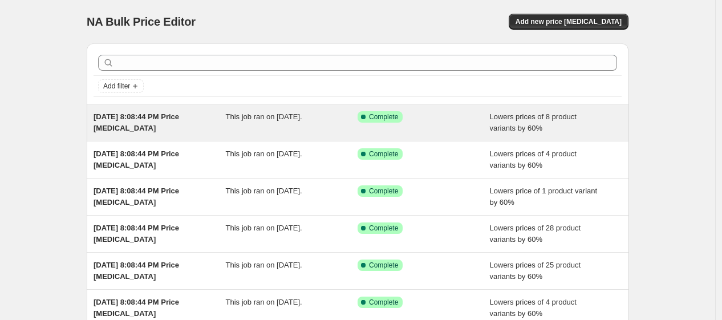
click at [278, 126] on div "This job ran on [DATE]." at bounding box center [292, 122] width 132 height 23
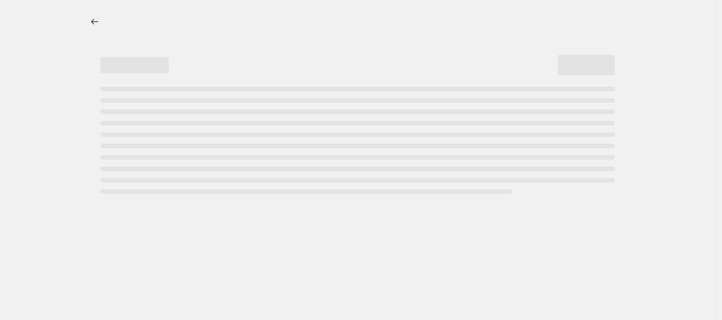
select select "percentage"
select select "collection"
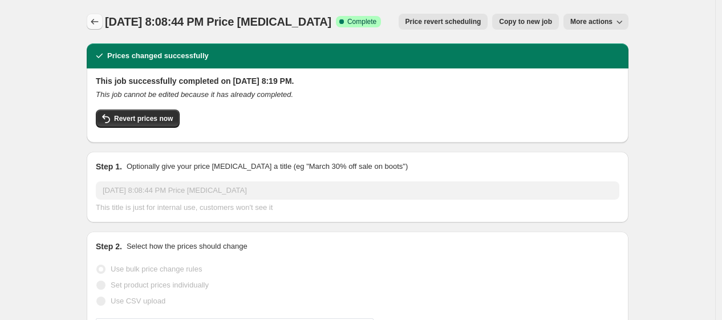
click at [99, 19] on icon "Price change jobs" at bounding box center [94, 21] width 11 height 11
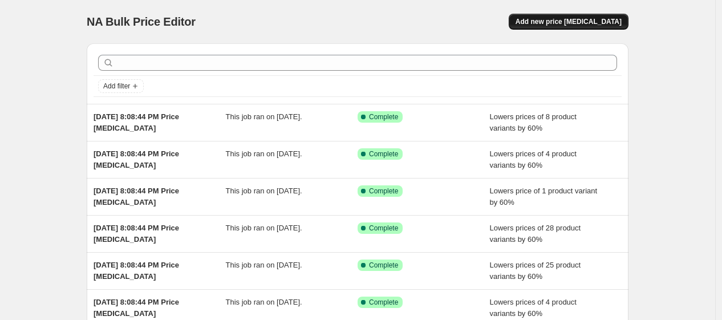
click at [577, 22] on span "Add new price [MEDICAL_DATA]" at bounding box center [569, 21] width 106 height 9
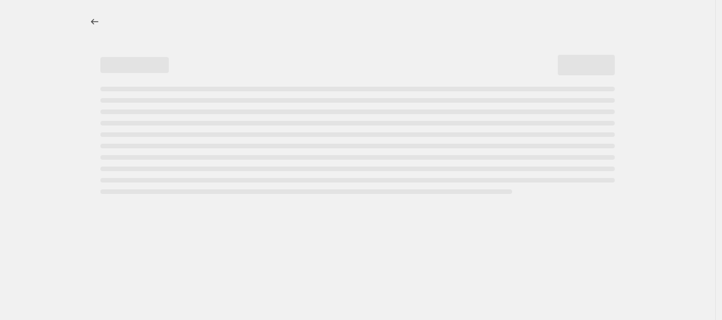
select select "percentage"
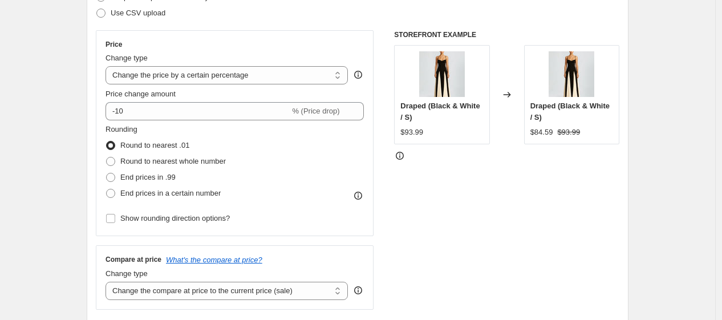
scroll to position [196, 0]
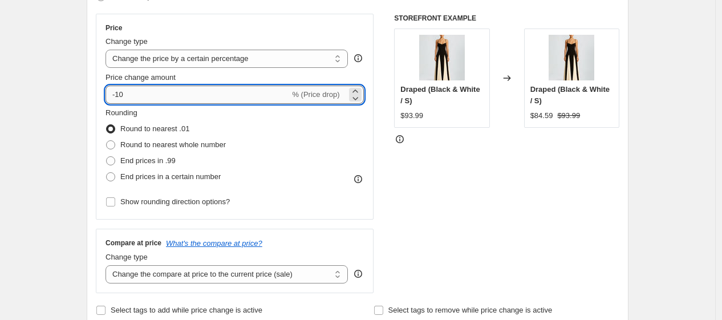
click at [249, 97] on input "-10" at bounding box center [198, 95] width 184 height 18
type input "-1"
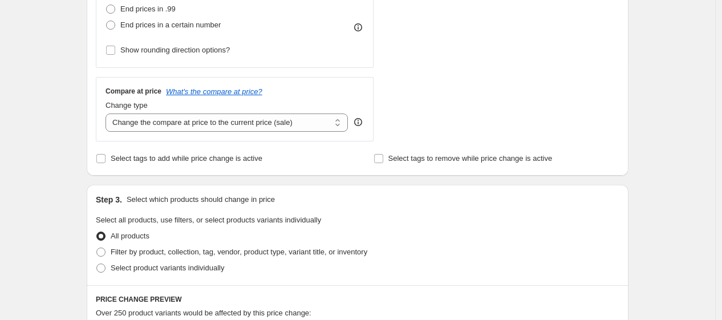
scroll to position [362, 0]
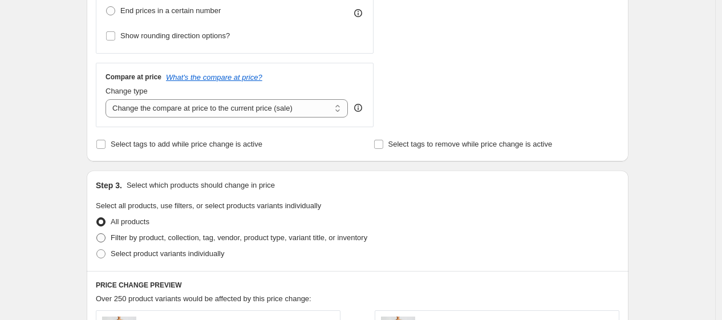
type input "-60"
click at [319, 237] on span "Filter by product, collection, tag, vendor, product type, variant title, or inv…" at bounding box center [239, 237] width 257 height 9
click at [97, 234] on input "Filter by product, collection, tag, vendor, product type, variant title, or inv…" at bounding box center [96, 233] width 1 height 1
radio input "true"
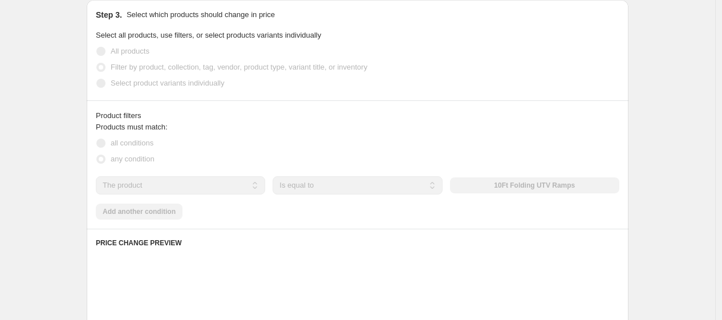
scroll to position [536, 0]
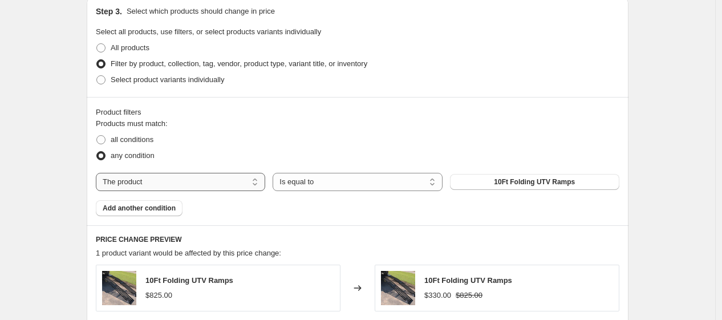
click at [216, 185] on select "The product The product's collection The product's tag The product's vendor The…" at bounding box center [180, 182] width 169 height 18
select select "collection"
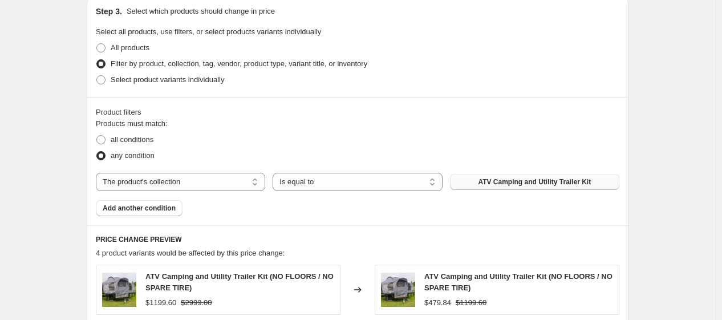
click at [536, 183] on span "ATV Camping and Utility Trailer Kit" at bounding box center [534, 181] width 113 height 9
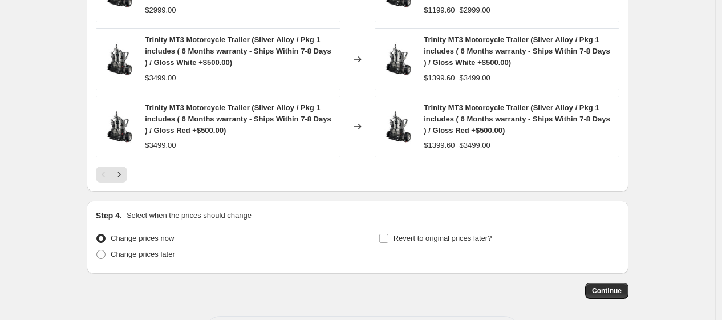
scroll to position [956, 0]
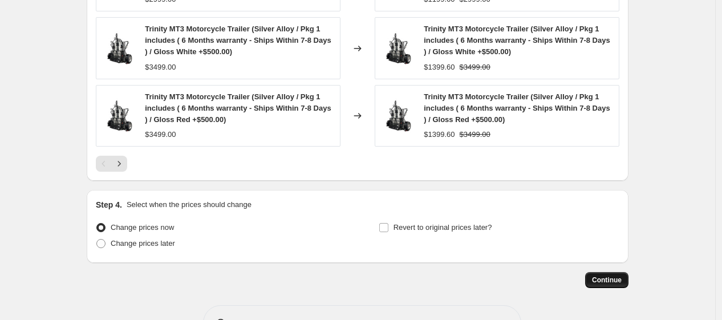
click at [628, 279] on button "Continue" at bounding box center [606, 280] width 43 height 16
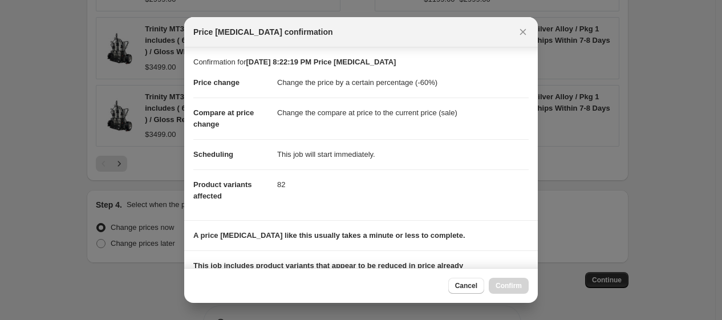
scroll to position [160, 0]
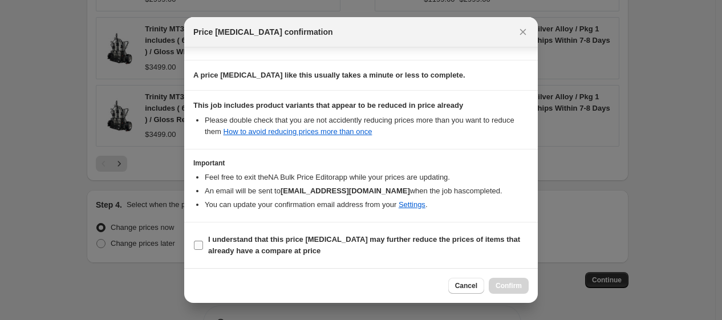
click at [233, 240] on b "I understand that this price [MEDICAL_DATA] may further reduce the prices of it…" at bounding box center [364, 245] width 312 height 20
click at [203, 241] on input "I understand that this price [MEDICAL_DATA] may further reduce the prices of it…" at bounding box center [198, 245] width 9 height 9
checkbox input "true"
click at [500, 284] on span "Confirm" at bounding box center [509, 285] width 26 height 9
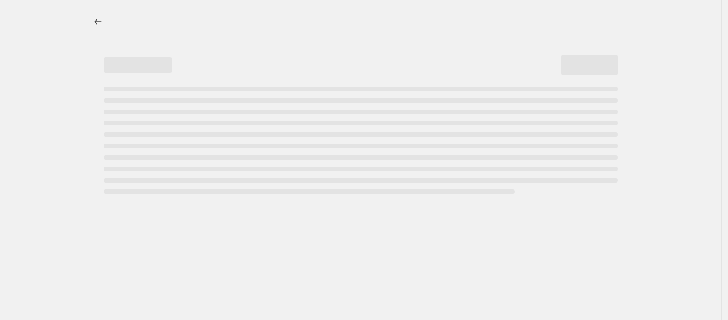
select select "percentage"
select select "collection"
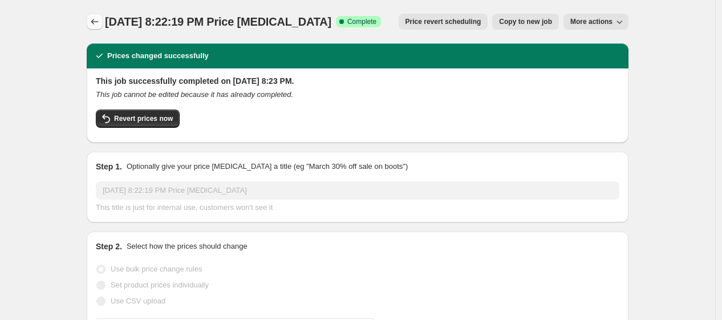
click at [95, 27] on button "Price change jobs" at bounding box center [95, 22] width 16 height 16
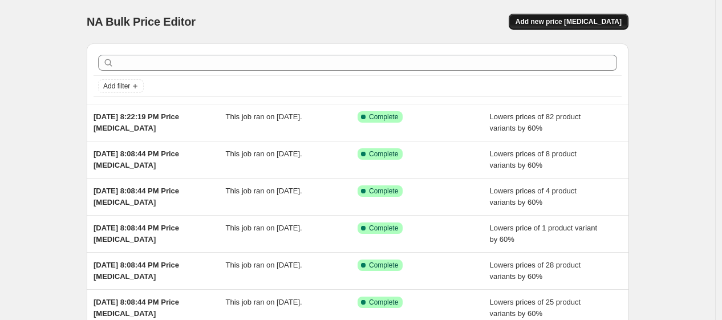
click at [562, 14] on button "Add new price [MEDICAL_DATA]" at bounding box center [569, 22] width 120 height 16
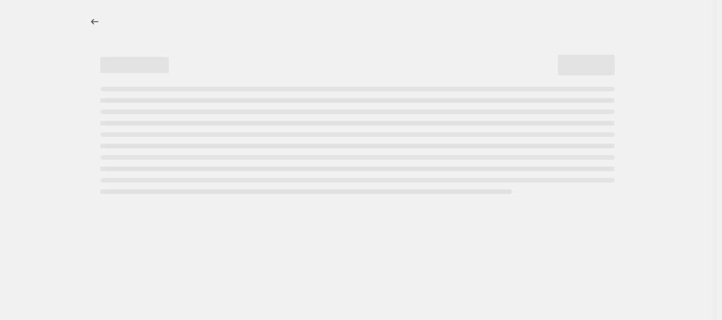
select select "percentage"
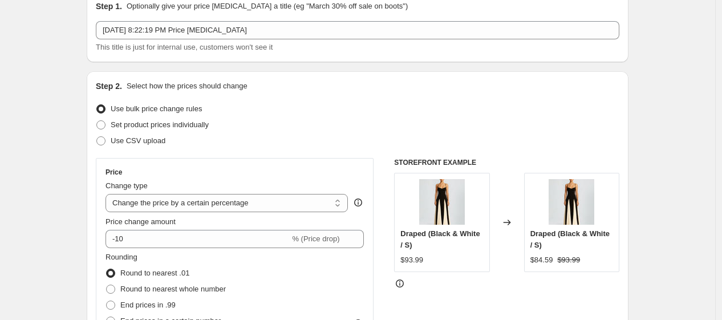
scroll to position [128, 0]
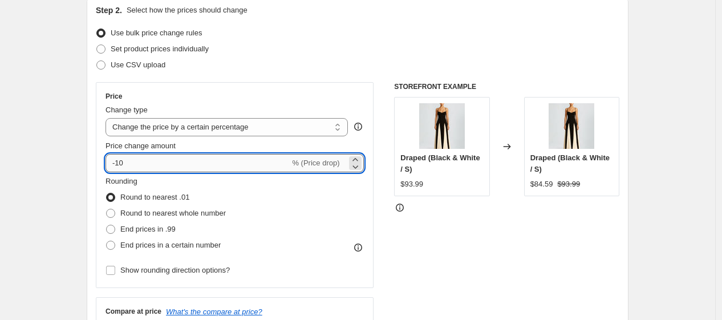
click at [252, 162] on input "-10" at bounding box center [198, 163] width 184 height 18
type input "-1"
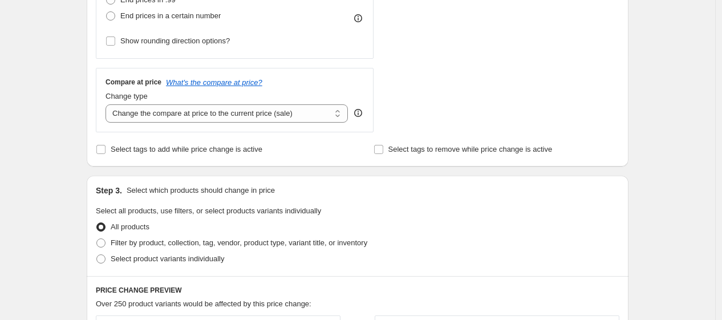
scroll to position [384, 0]
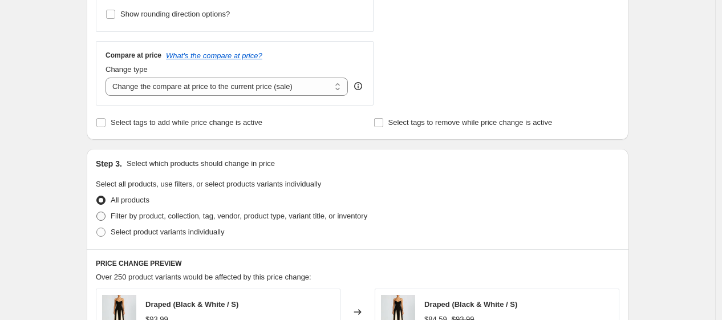
type input "-60"
click at [234, 220] on span "Filter by product, collection, tag, vendor, product type, variant title, or inv…" at bounding box center [239, 216] width 257 height 9
click at [97, 212] on input "Filter by product, collection, tag, vendor, product type, variant title, or inv…" at bounding box center [96, 212] width 1 height 1
radio input "true"
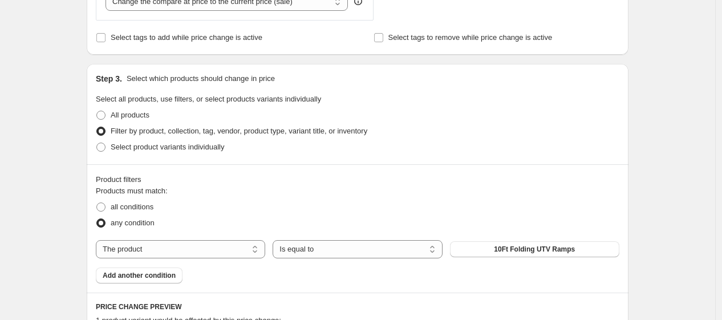
scroll to position [509, 0]
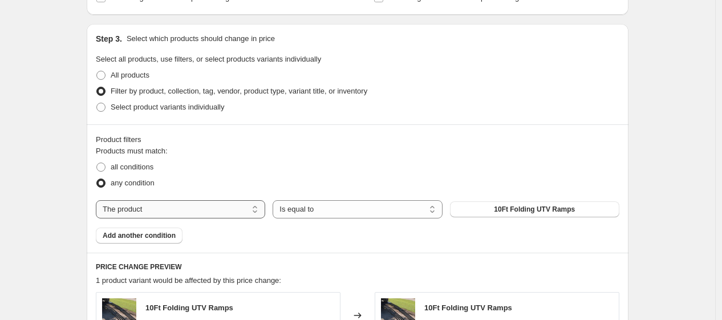
click at [190, 213] on select "The product The product's collection The product's tag The product's vendor The…" at bounding box center [180, 209] width 169 height 18
select select "collection"
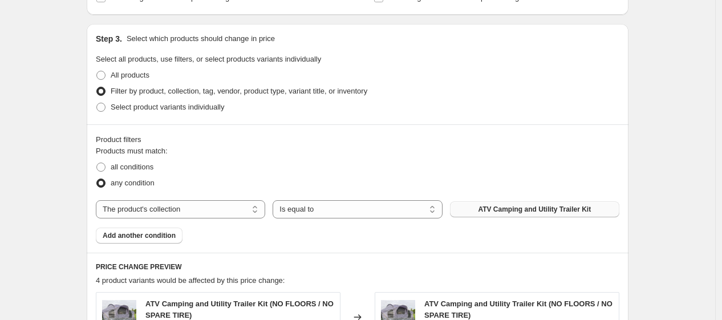
click at [556, 207] on span "ATV Camping and Utility Trailer Kit" at bounding box center [534, 209] width 113 height 9
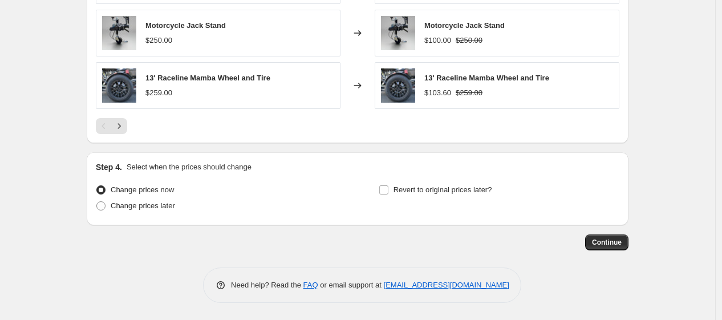
scroll to position [950, 0]
click at [608, 238] on span "Continue" at bounding box center [607, 242] width 30 height 9
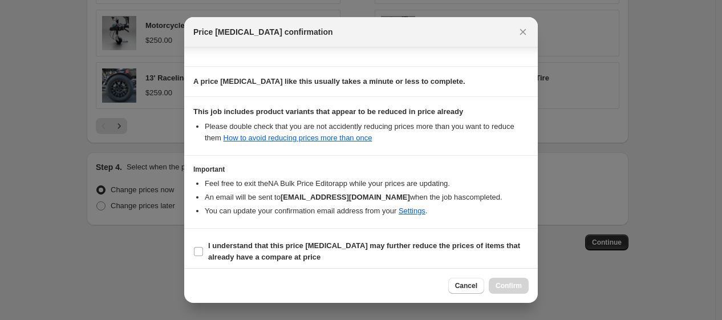
scroll to position [160, 0]
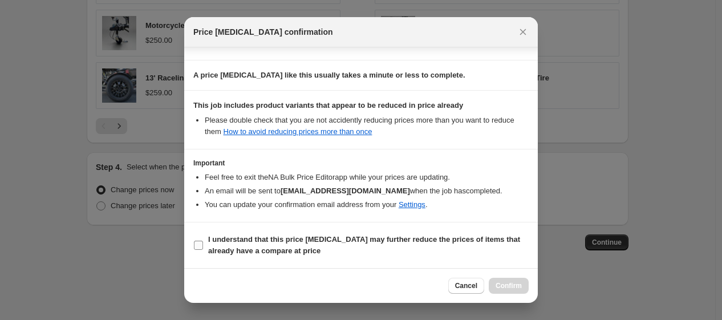
click at [262, 246] on b "I understand that this price [MEDICAL_DATA] may further reduce the prices of it…" at bounding box center [364, 245] width 312 height 20
click at [203, 246] on input "I understand that this price [MEDICAL_DATA] may further reduce the prices of it…" at bounding box center [198, 245] width 9 height 9
checkbox input "true"
click at [508, 286] on span "Confirm" at bounding box center [509, 285] width 26 height 9
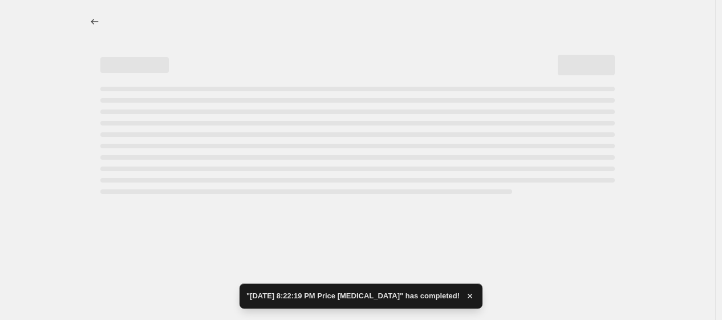
select select "percentage"
select select "collection"
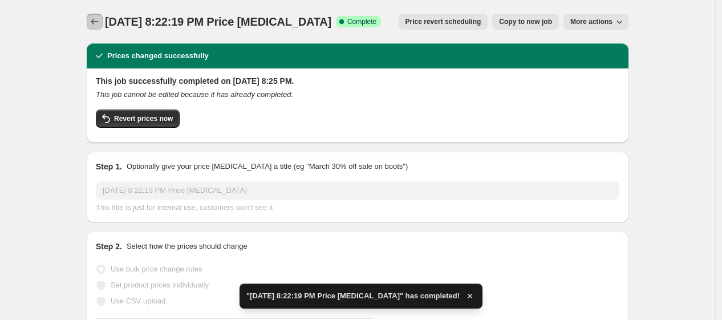
click at [98, 25] on icon "Price change jobs" at bounding box center [94, 21] width 11 height 11
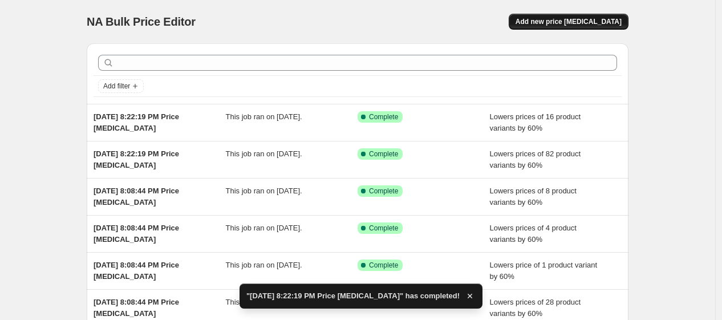
click at [577, 23] on span "Add new price [MEDICAL_DATA]" at bounding box center [569, 21] width 106 height 9
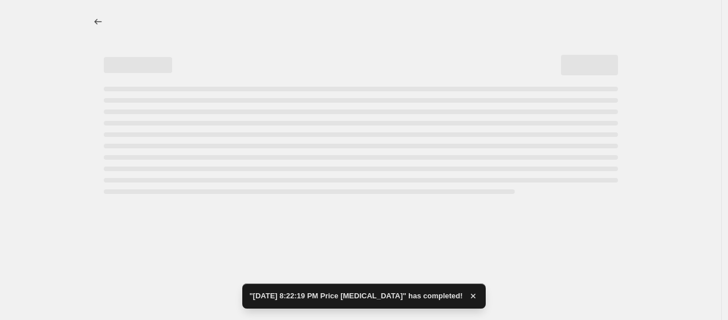
select select "percentage"
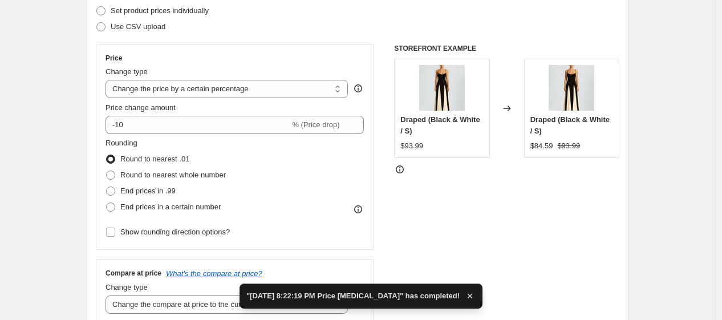
scroll to position [177, 0]
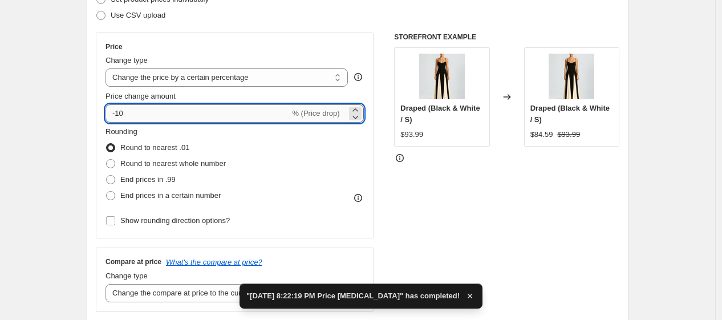
click at [223, 108] on input "-10" at bounding box center [198, 113] width 184 height 18
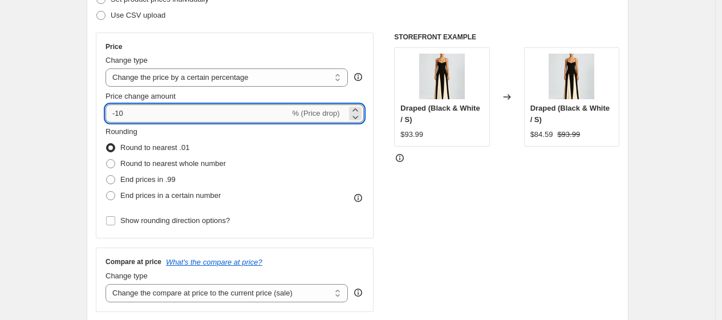
type input "-1"
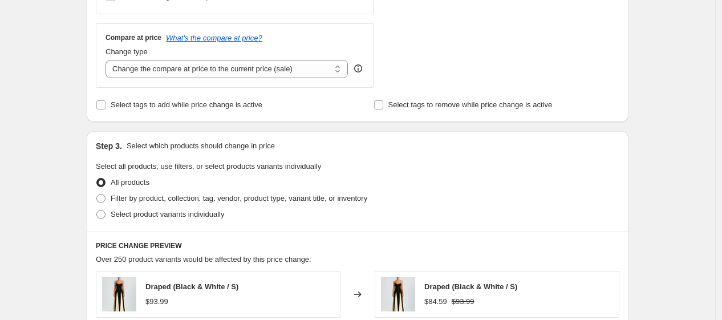
scroll to position [406, 0]
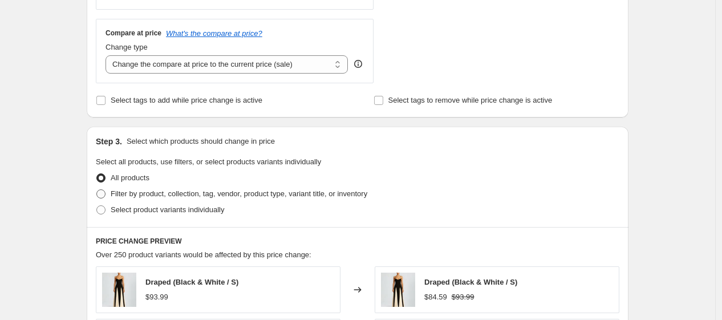
type input "-60"
click at [327, 192] on span "Filter by product, collection, tag, vendor, product type, variant title, or inv…" at bounding box center [239, 193] width 257 height 9
click at [97, 190] on input "Filter by product, collection, tag, vendor, product type, variant title, or inv…" at bounding box center [96, 189] width 1 height 1
radio input "true"
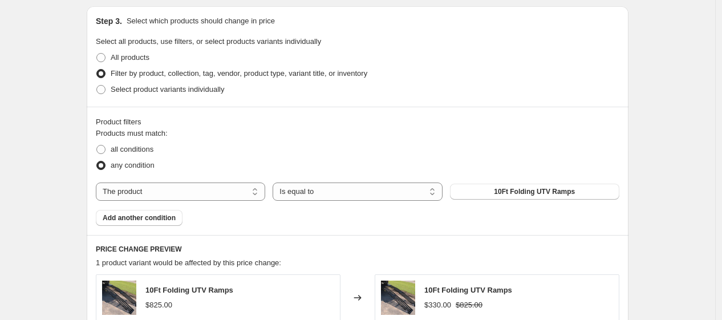
scroll to position [535, 0]
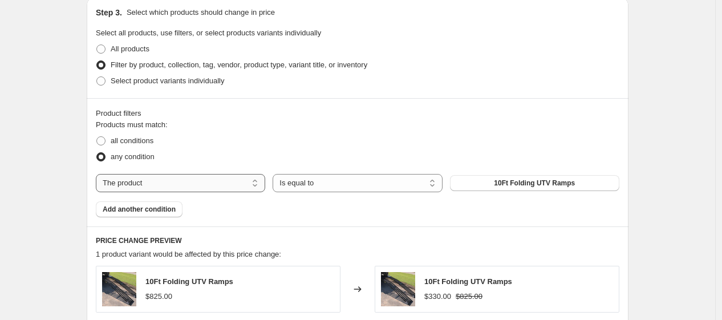
click at [206, 180] on select "The product The product's collection The product's tag The product's vendor The…" at bounding box center [180, 183] width 169 height 18
select select "collection"
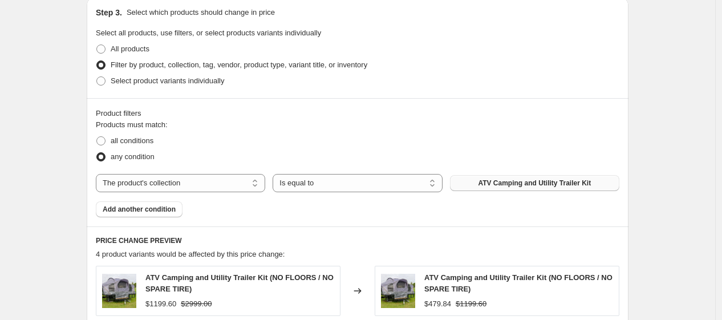
click at [522, 186] on span "ATV Camping and Utility Trailer Kit" at bounding box center [534, 182] width 113 height 9
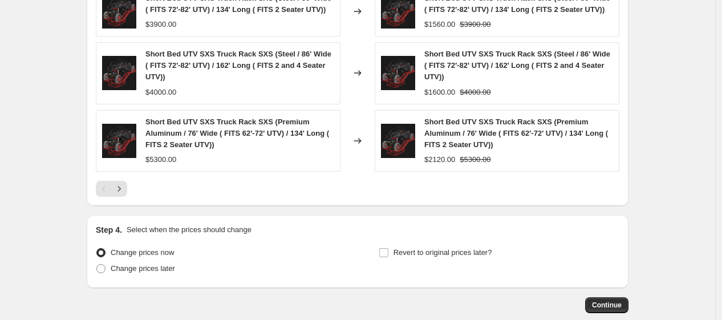
scroll to position [936, 0]
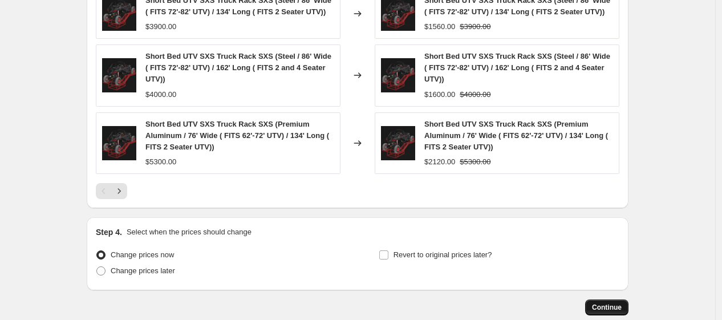
click at [616, 310] on span "Continue" at bounding box center [607, 307] width 30 height 9
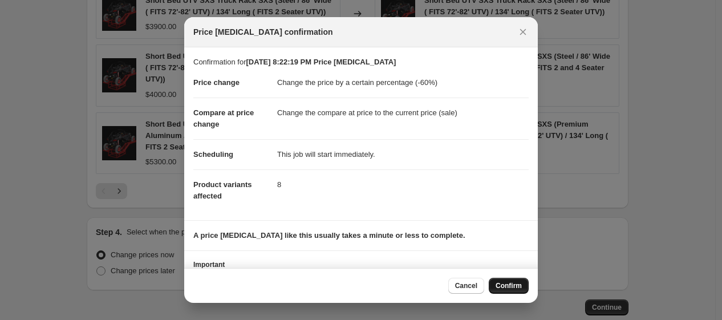
click at [514, 282] on span "Confirm" at bounding box center [509, 285] width 26 height 9
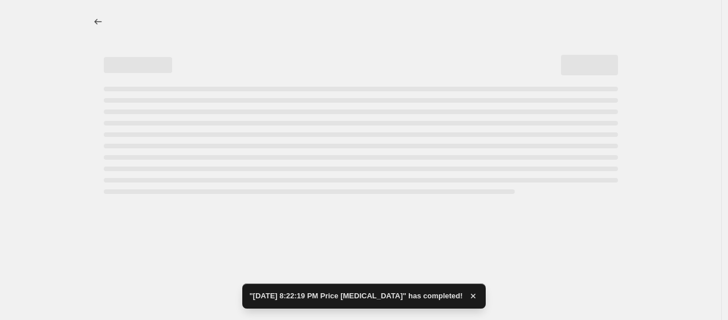
select select "percentage"
select select "collection"
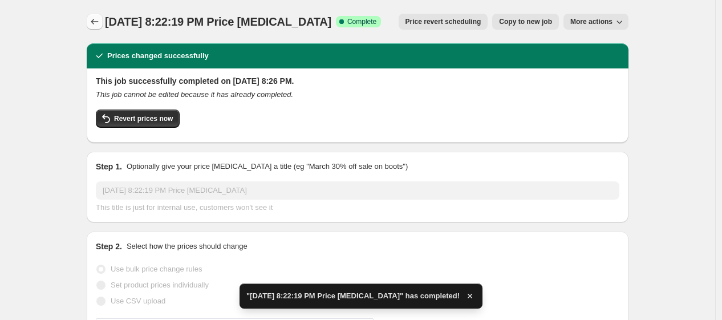
click at [98, 25] on icon "Price change jobs" at bounding box center [94, 21] width 11 height 11
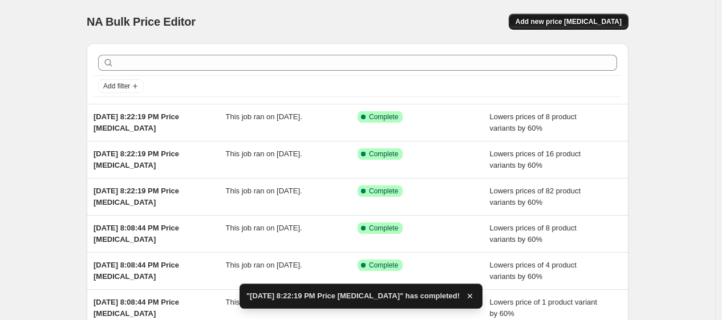
click at [595, 27] on button "Add new price [MEDICAL_DATA]" at bounding box center [569, 22] width 120 height 16
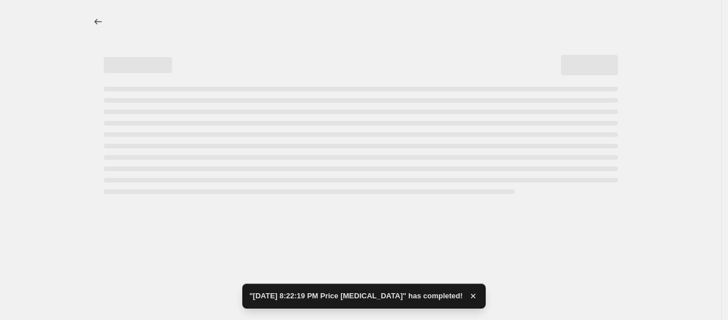
select select "percentage"
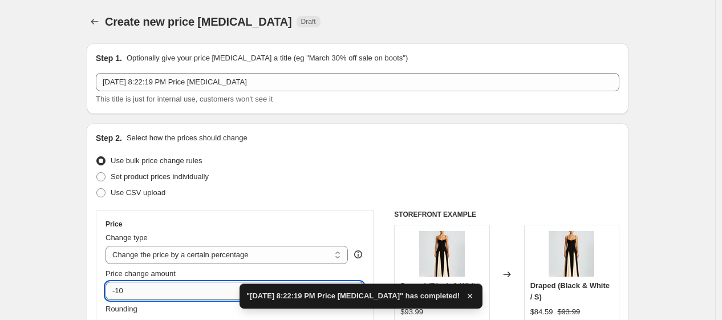
click at [184, 289] on input "-10" at bounding box center [198, 291] width 184 height 18
type input "-1"
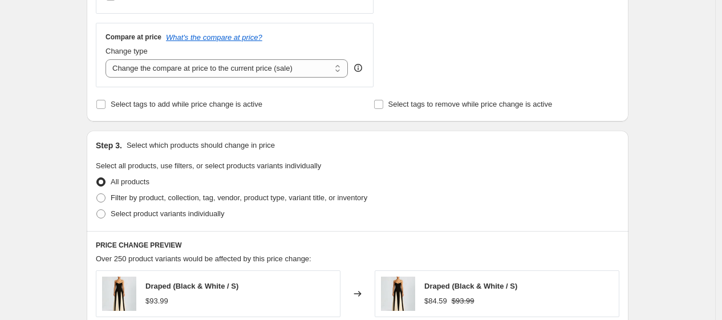
scroll to position [419, 0]
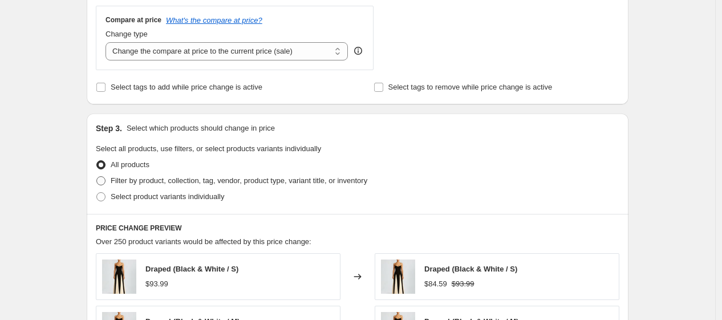
type input "-60"
click at [309, 182] on span "Filter by product, collection, tag, vendor, product type, variant title, or inv…" at bounding box center [239, 180] width 257 height 9
click at [97, 177] on input "Filter by product, collection, tag, vendor, product type, variant title, or inv…" at bounding box center [96, 176] width 1 height 1
radio input "true"
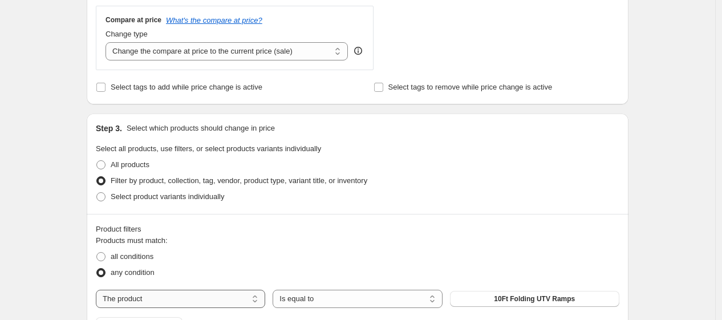
click at [181, 294] on select "The product The product's collection The product's tag The product's vendor The…" at bounding box center [180, 299] width 169 height 18
select select "collection"
click at [510, 300] on span "ATV Camping and Utility Trailer Kit" at bounding box center [534, 298] width 113 height 9
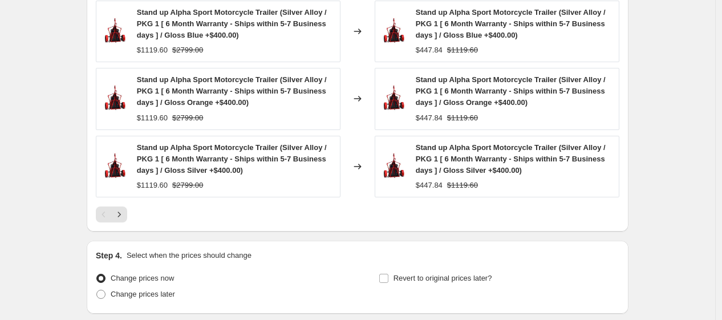
scroll to position [968, 0]
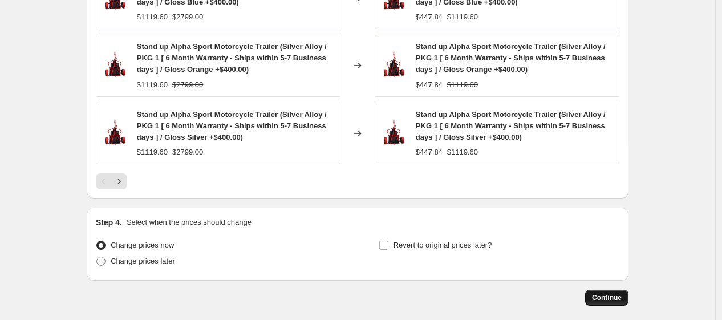
click at [611, 294] on span "Continue" at bounding box center [607, 297] width 30 height 9
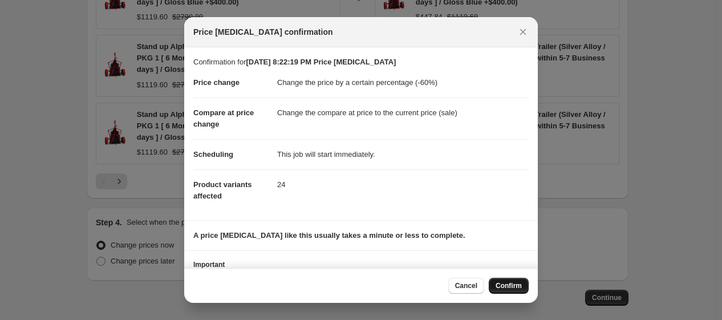
click at [502, 279] on button "Confirm" at bounding box center [509, 286] width 40 height 16
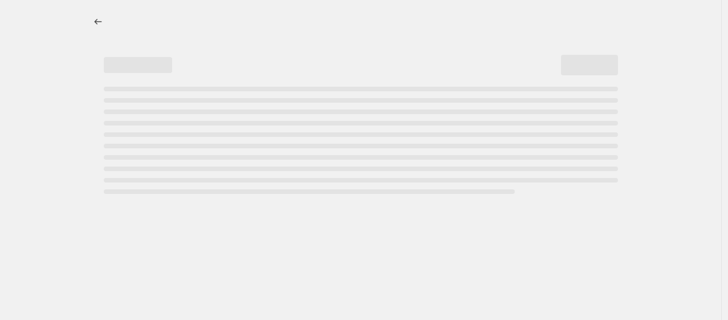
select select "percentage"
select select "collection"
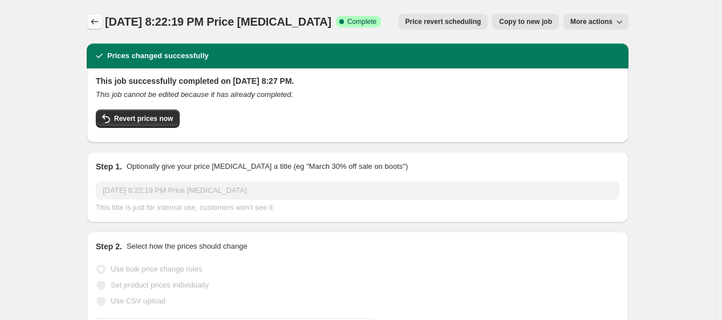
click at [100, 22] on icon "Price change jobs" at bounding box center [94, 21] width 11 height 11
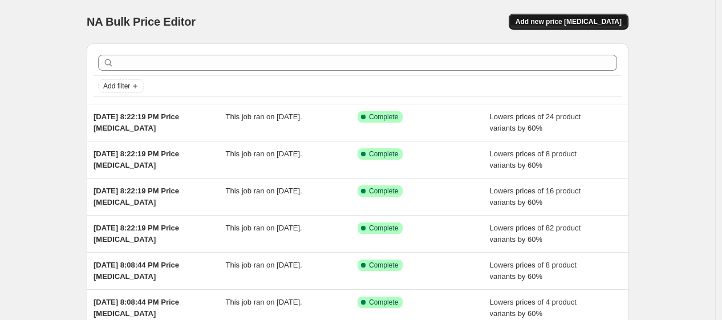
click at [573, 24] on span "Add new price [MEDICAL_DATA]" at bounding box center [569, 21] width 106 height 9
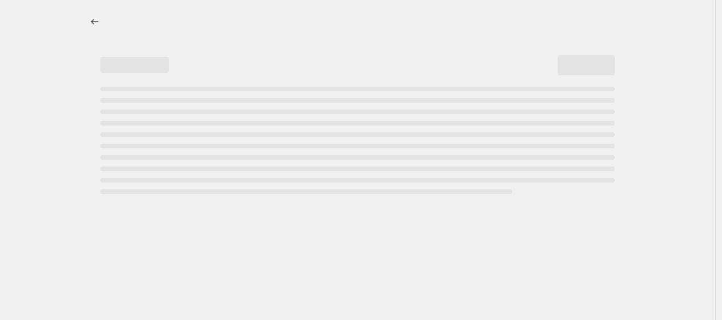
select select "percentage"
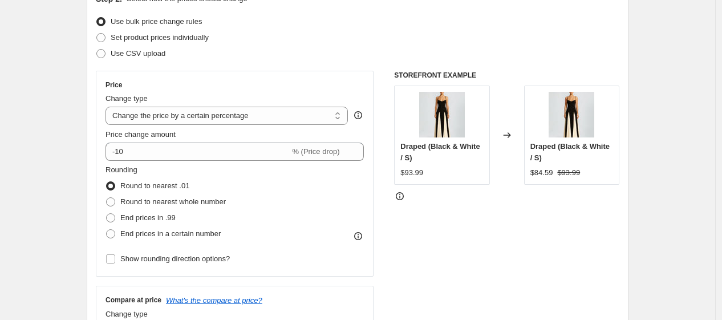
scroll to position [156, 0]
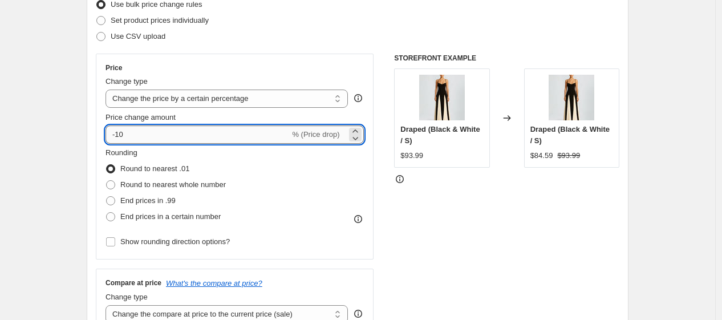
click at [238, 139] on input "-10" at bounding box center [198, 134] width 184 height 18
type input "-1"
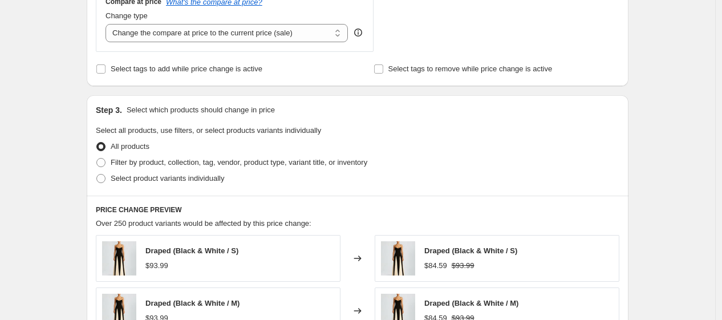
scroll to position [449, 0]
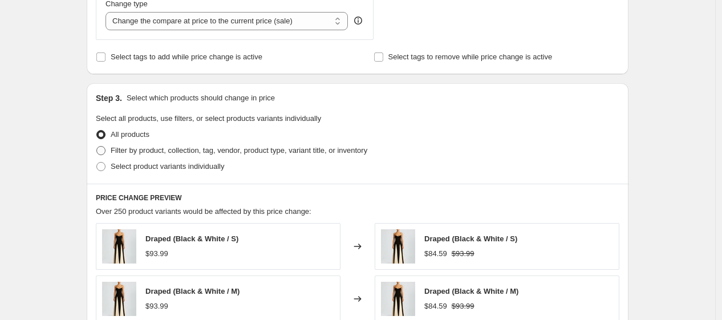
type input "-60"
click at [267, 151] on span "Filter by product, collection, tag, vendor, product type, variant title, or inv…" at bounding box center [239, 150] width 257 height 9
click at [97, 147] on input "Filter by product, collection, tag, vendor, product type, variant title, or inv…" at bounding box center [96, 146] width 1 height 1
radio input "true"
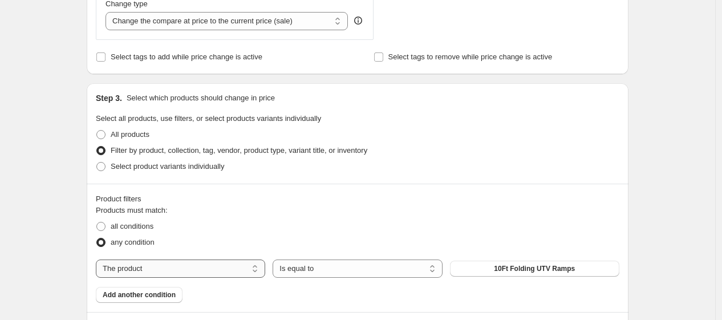
click at [212, 269] on select "The product The product's collection The product's tag The product's vendor The…" at bounding box center [180, 268] width 169 height 18
select select "collection"
click at [506, 262] on button "ATV Camping and Utility Trailer Kit" at bounding box center [534, 269] width 169 height 16
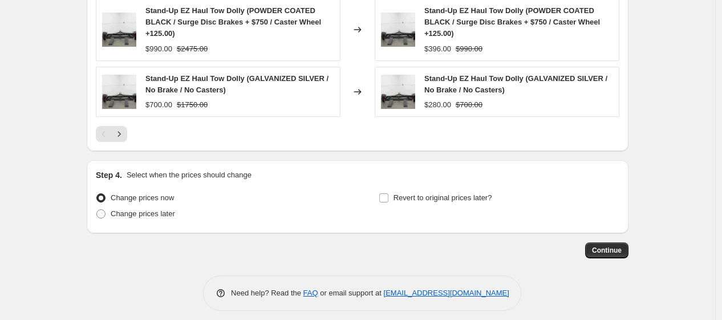
scroll to position [979, 0]
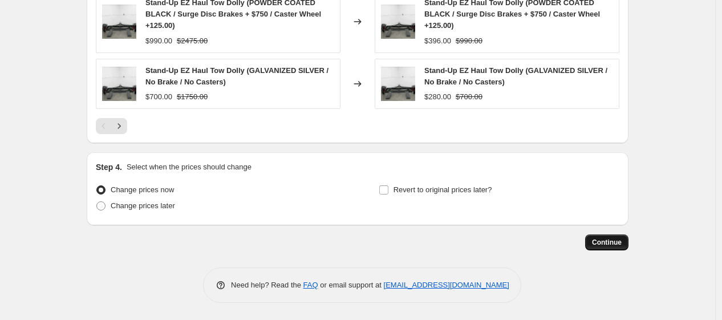
click at [607, 240] on span "Continue" at bounding box center [607, 242] width 30 height 9
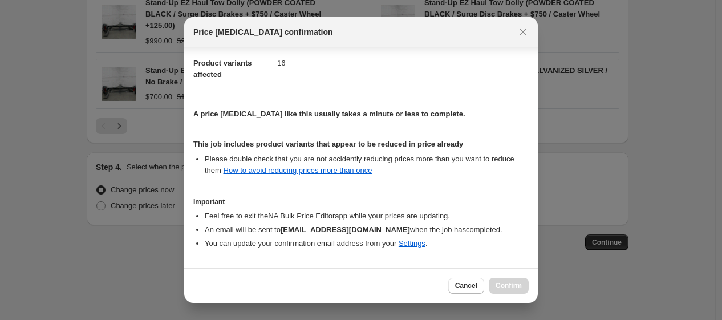
scroll to position [160, 0]
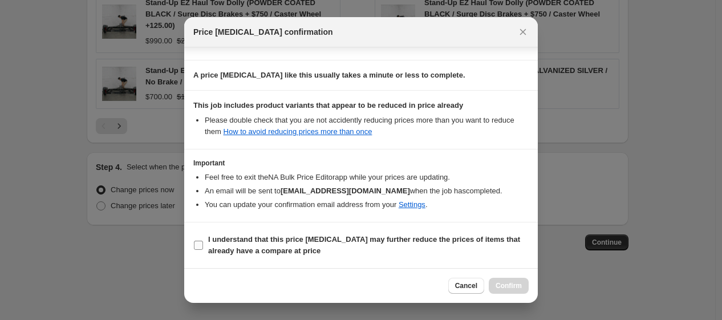
click at [304, 243] on b "I understand that this price [MEDICAL_DATA] may further reduce the prices of it…" at bounding box center [364, 245] width 312 height 20
click at [203, 243] on input "I understand that this price [MEDICAL_DATA] may further reduce the prices of it…" at bounding box center [198, 245] width 9 height 9
checkbox input "true"
click at [509, 281] on span "Confirm" at bounding box center [509, 285] width 26 height 9
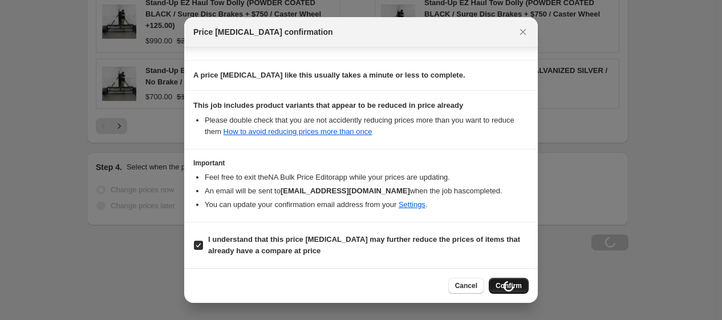
scroll to position [979, 0]
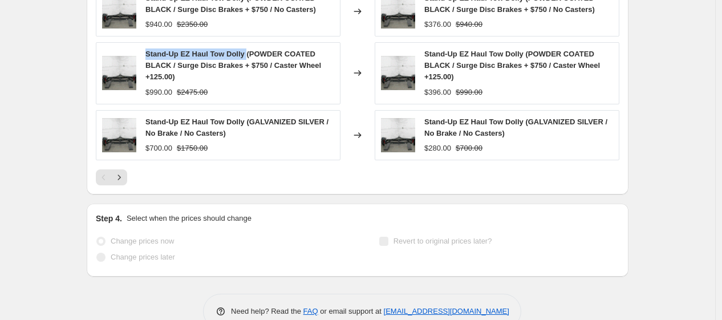
drag, startPoint x: 149, startPoint y: 51, endPoint x: 249, endPoint y: 55, distance: 100.4
click at [249, 55] on span "Stand-Up EZ Haul Tow Dolly (POWDER COATED BLACK / Surge Disc Brakes + $750 / Ca…" at bounding box center [233, 65] width 176 height 31
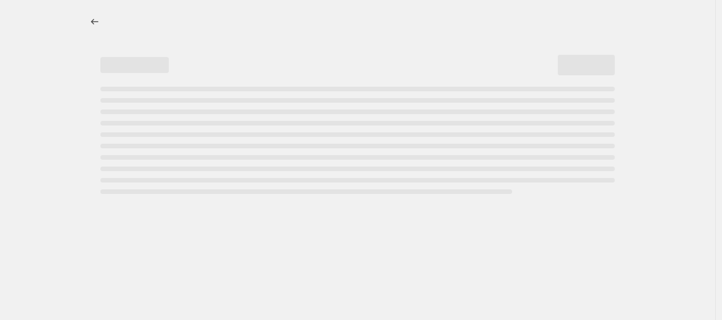
scroll to position [0, 0]
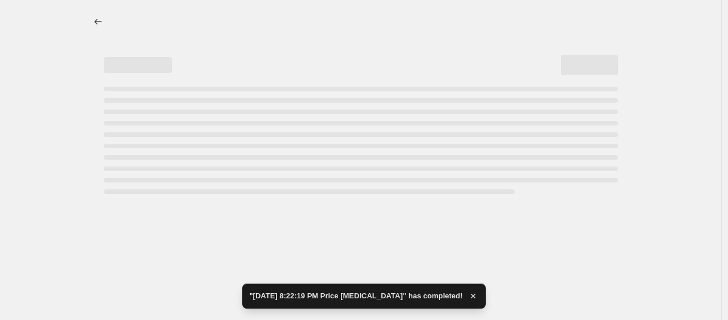
copy span "Stand-Up EZ Haul Tow Dolly"
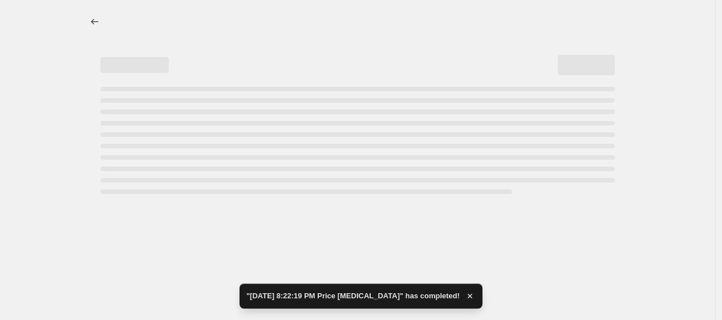
select select "percentage"
select select "collection"
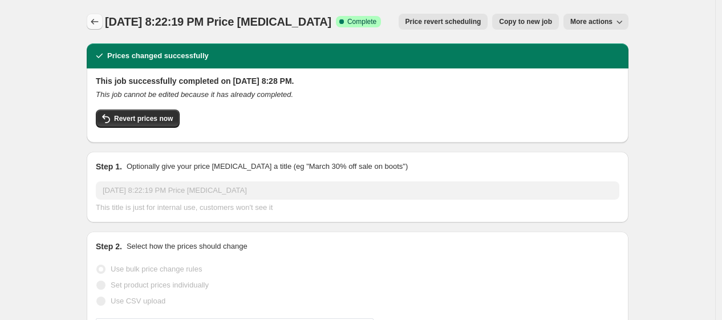
click at [100, 25] on icon "Price change jobs" at bounding box center [94, 21] width 11 height 11
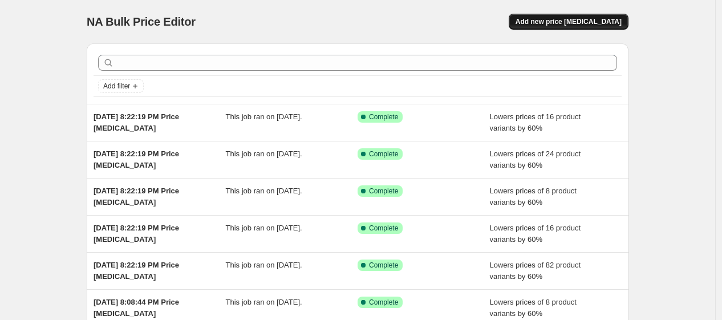
click at [606, 21] on span "Add new price [MEDICAL_DATA]" at bounding box center [569, 21] width 106 height 9
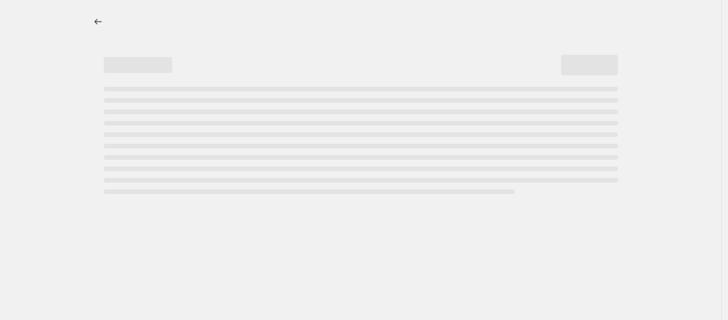
select select "percentage"
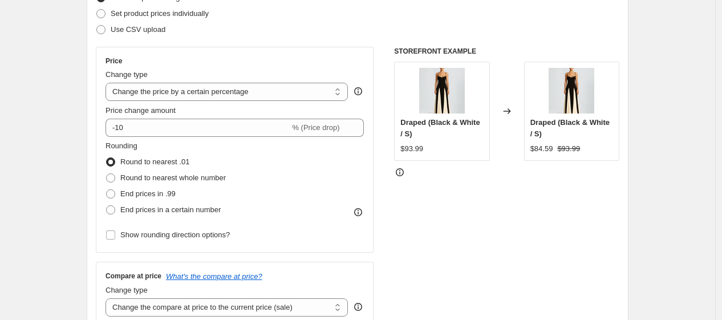
scroll to position [166, 0]
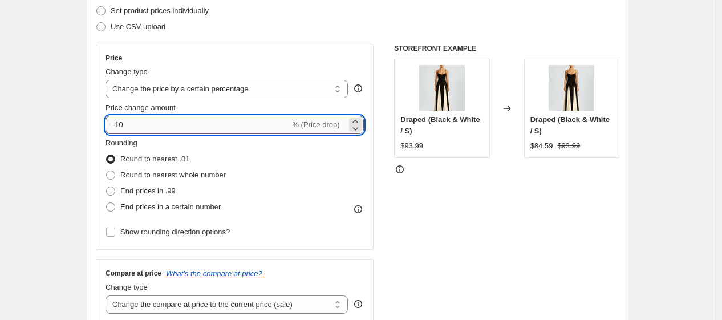
click at [232, 120] on input "-10" at bounding box center [198, 125] width 184 height 18
type input "-1"
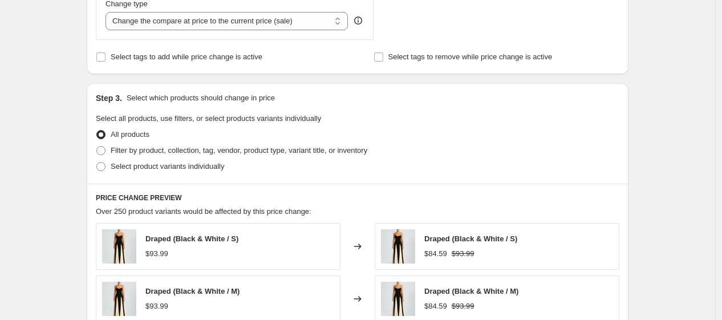
scroll to position [466, 0]
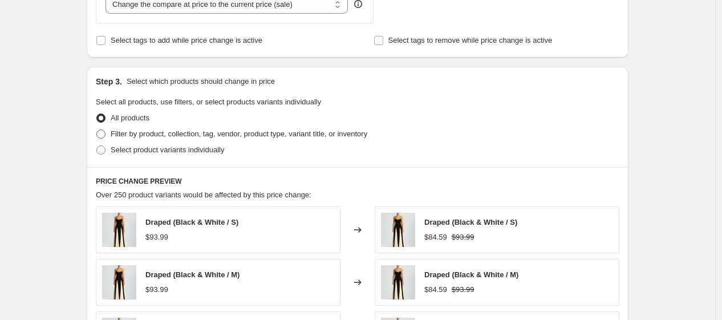
type input "-60"
click at [288, 137] on span "Filter by product, collection, tag, vendor, product type, variant title, or inv…" at bounding box center [239, 133] width 257 height 9
click at [97, 130] on input "Filter by product, collection, tag, vendor, product type, variant title, or inv…" at bounding box center [96, 129] width 1 height 1
radio input "true"
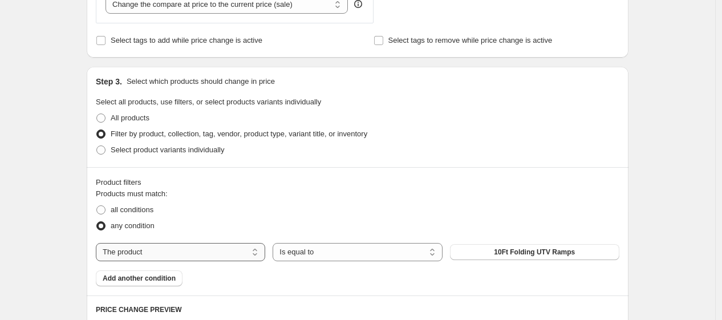
click at [190, 261] on select "The product The product's collection The product's tag The product's vendor The…" at bounding box center [180, 252] width 169 height 18
select select "collection"
click at [536, 251] on span "ATV Camping and Utility Trailer Kit" at bounding box center [534, 252] width 113 height 9
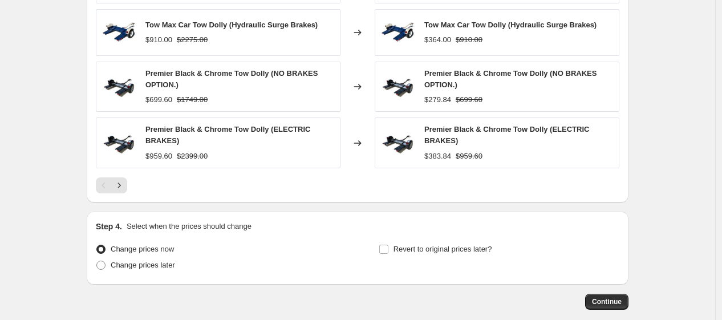
scroll to position [899, 0]
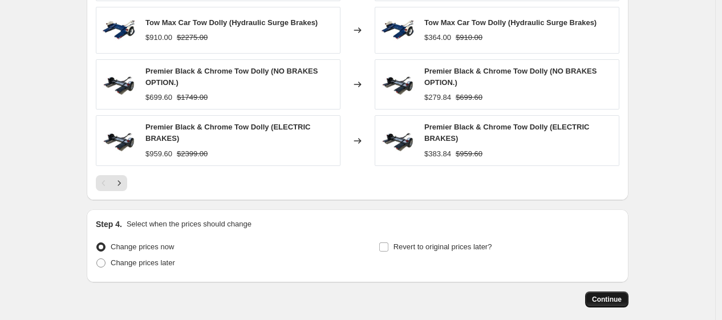
click at [624, 295] on button "Continue" at bounding box center [606, 299] width 43 height 16
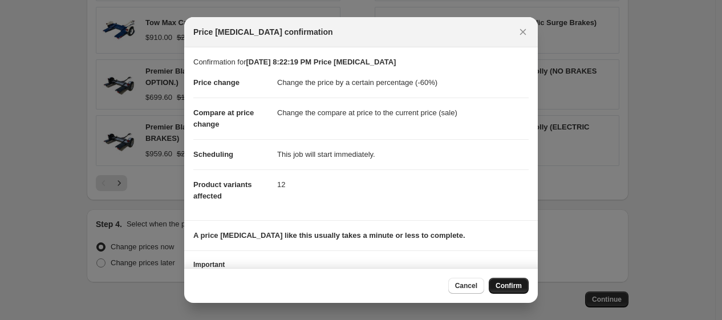
click at [510, 289] on span "Confirm" at bounding box center [509, 285] width 26 height 9
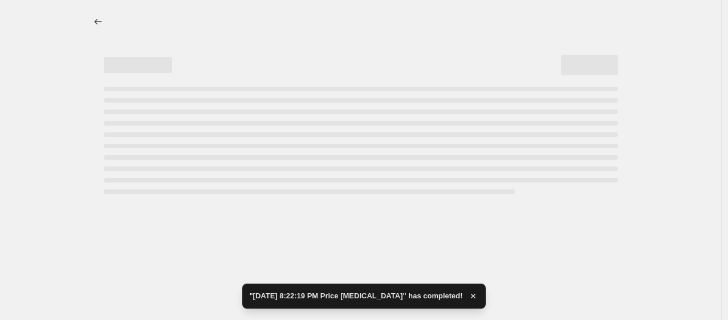
select select "percentage"
select select "collection"
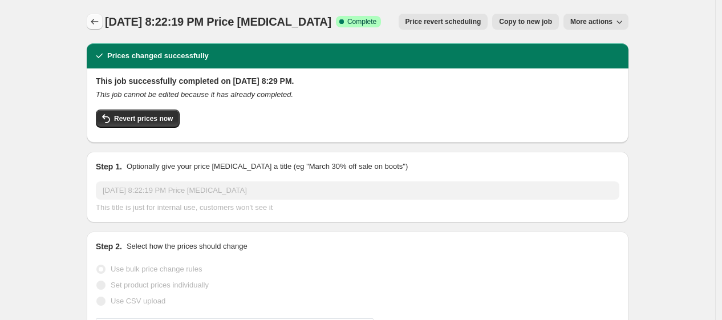
click at [95, 22] on icon "Price change jobs" at bounding box center [94, 22] width 7 height 6
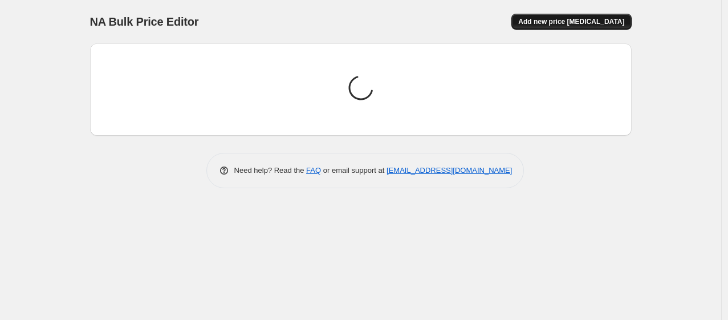
click at [597, 15] on button "Add new price [MEDICAL_DATA]" at bounding box center [572, 22] width 120 height 16
select select "percentage"
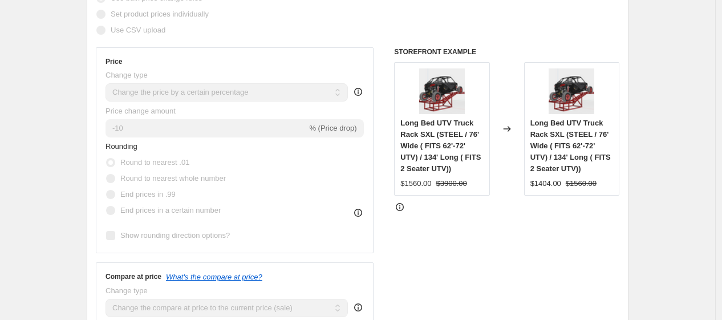
scroll to position [166, 0]
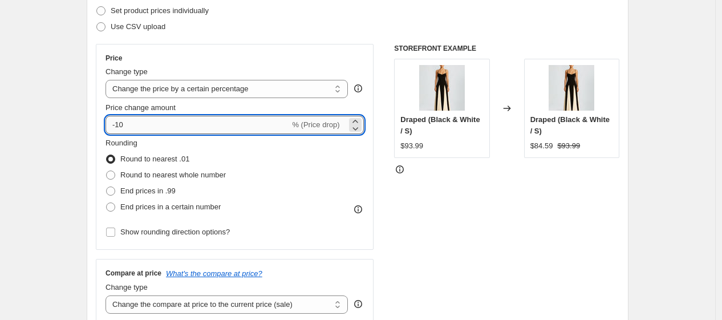
click at [202, 128] on input "-10" at bounding box center [198, 125] width 184 height 18
type input "-1"
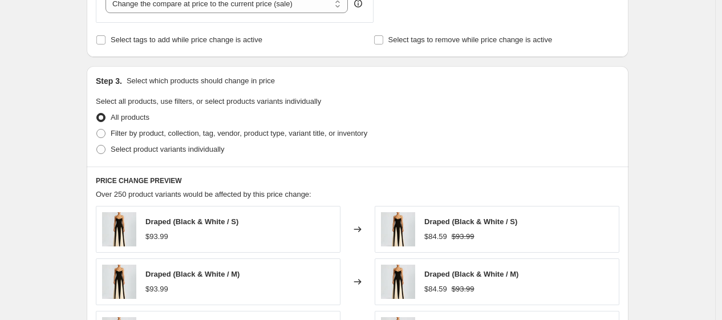
scroll to position [469, 0]
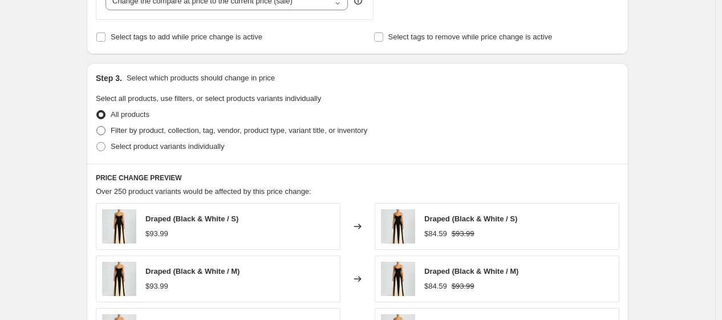
type input "-60"
click at [319, 134] on span "Filter by product, collection, tag, vendor, product type, variant title, or inv…" at bounding box center [239, 130] width 257 height 9
click at [97, 127] on input "Filter by product, collection, tag, vendor, product type, variant title, or inv…" at bounding box center [96, 126] width 1 height 1
radio input "true"
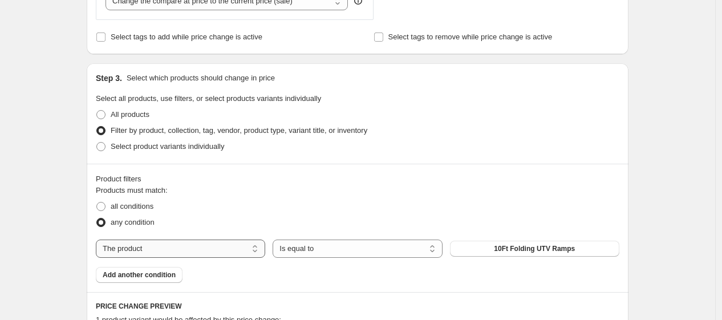
click at [159, 243] on select "The product The product's collection The product's tag The product's vendor The…" at bounding box center [180, 249] width 169 height 18
select select "collection"
click at [531, 250] on span "ATV Camping and Utility Trailer Kit" at bounding box center [534, 248] width 113 height 9
click at [526, 251] on span "ATV Camping and Utility Trailer Kit" at bounding box center [534, 248] width 113 height 9
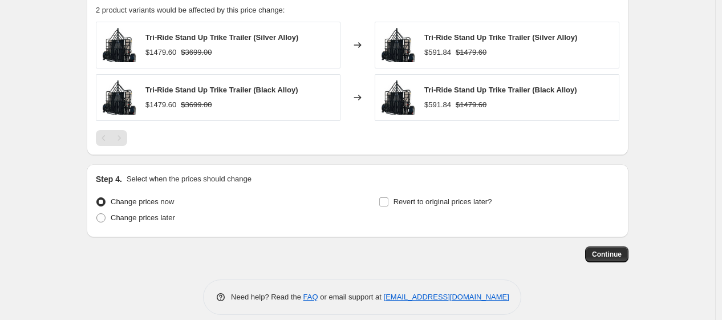
scroll to position [792, 0]
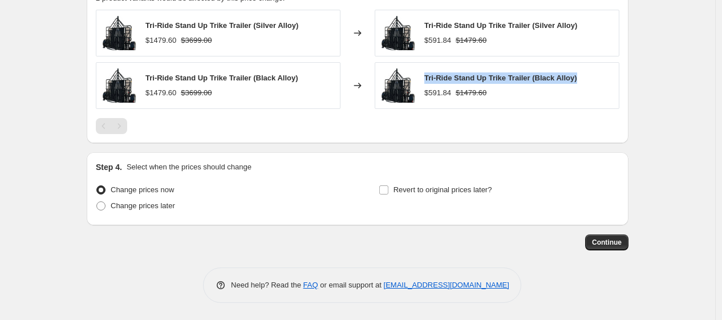
drag, startPoint x: 427, startPoint y: 75, endPoint x: 581, endPoint y: 78, distance: 154.0
click at [581, 78] on div "Tri-Ride Stand Up Trike Trailer (Black Alloy) $591.84 $1479.60" at bounding box center [497, 85] width 245 height 47
copy span "Tri-Ride Stand Up Trike Trailer (Black Alloy)"
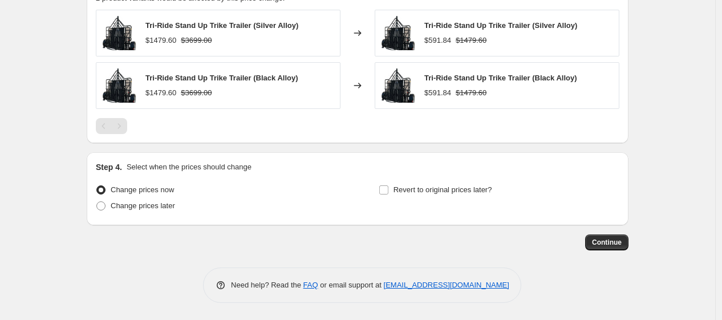
click at [627, 243] on button "Continue" at bounding box center [606, 242] width 43 height 16
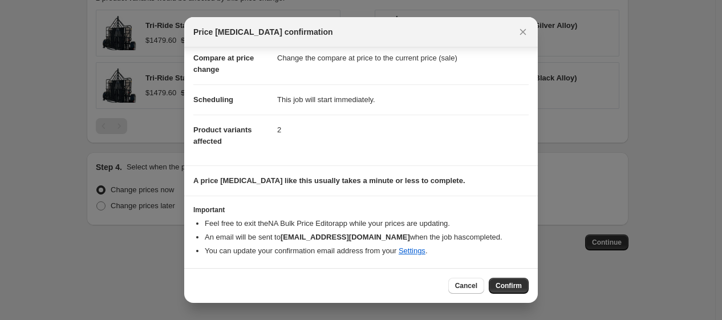
scroll to position [55, 0]
click at [505, 281] on span "Confirm" at bounding box center [509, 285] width 26 height 9
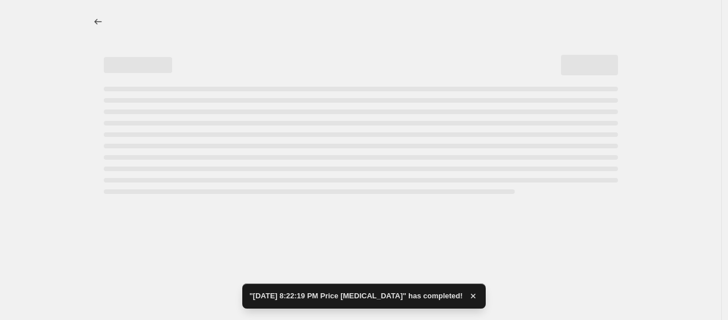
select select "percentage"
select select "collection"
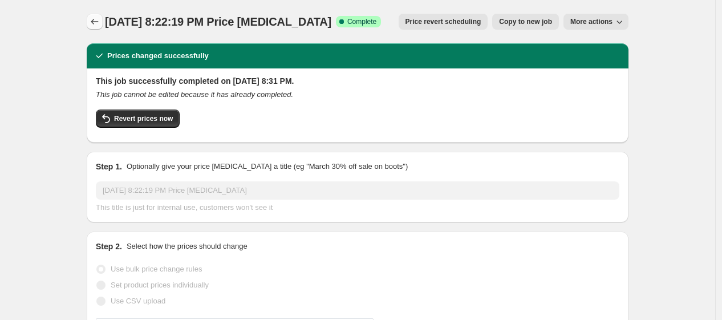
click at [93, 23] on icon "Price change jobs" at bounding box center [94, 21] width 11 height 11
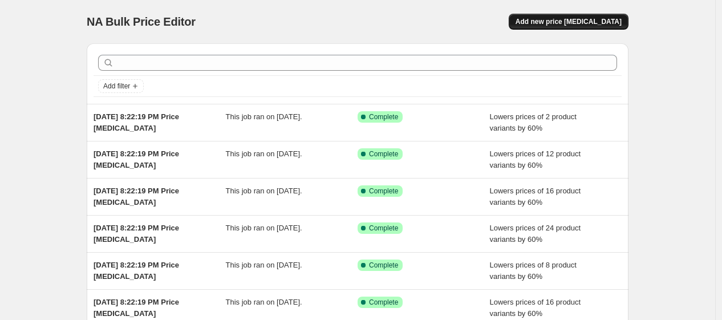
click at [586, 25] on span "Add new price [MEDICAL_DATA]" at bounding box center [569, 21] width 106 height 9
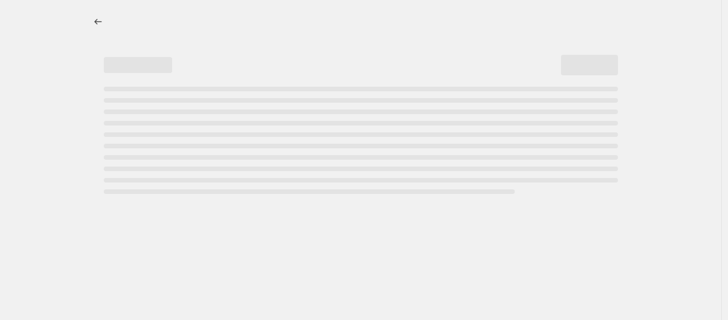
select select "percentage"
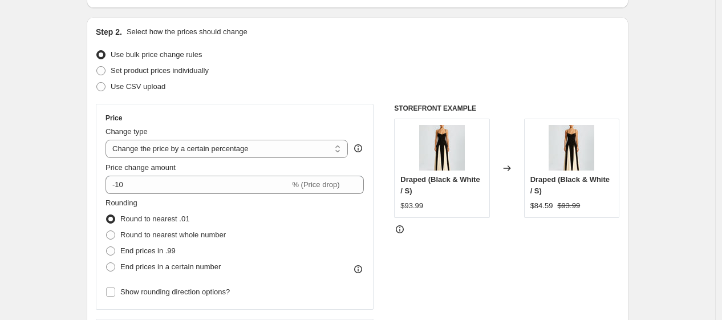
scroll to position [111, 0]
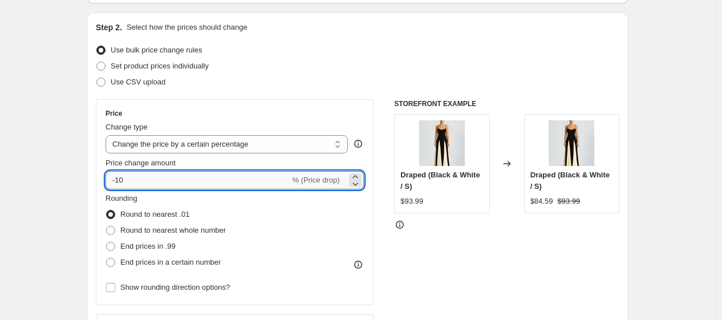
click at [214, 178] on input "-10" at bounding box center [198, 180] width 184 height 18
type input "-1"
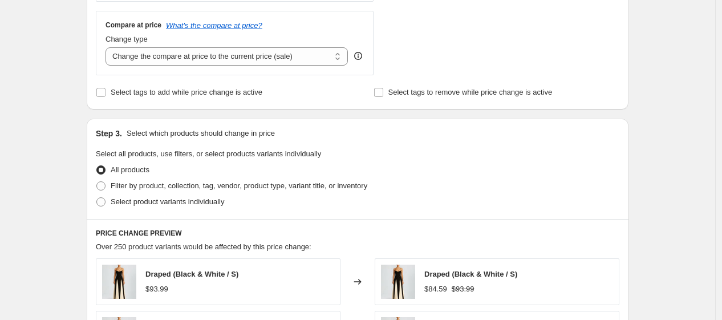
scroll to position [421, 0]
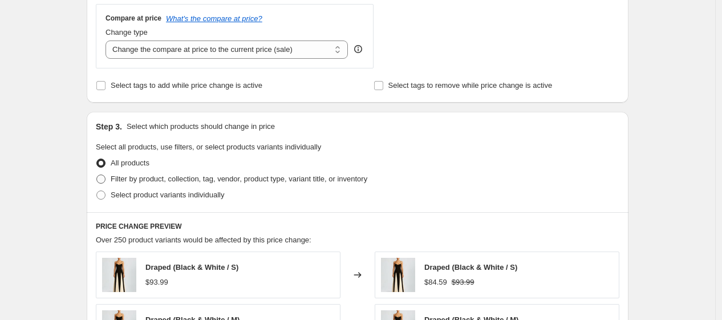
type input "-60"
click at [274, 180] on span "Filter by product, collection, tag, vendor, product type, variant title, or inv…" at bounding box center [239, 179] width 257 height 9
click at [97, 175] on input "Filter by product, collection, tag, vendor, product type, variant title, or inv…" at bounding box center [96, 175] width 1 height 1
radio input "true"
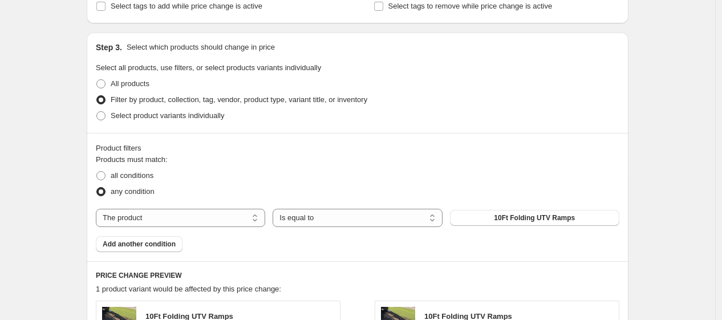
scroll to position [544, 0]
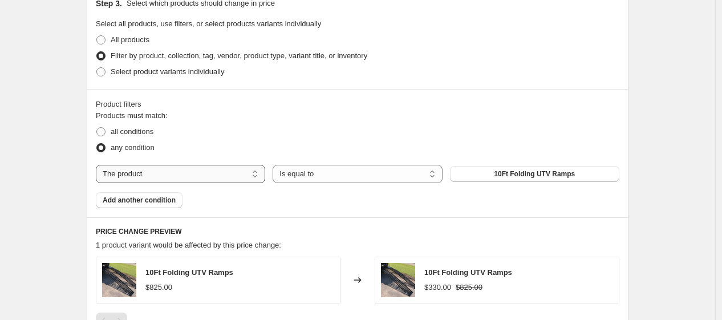
click at [215, 172] on select "The product The product's collection The product's tag The product's vendor The…" at bounding box center [180, 174] width 169 height 18
select select "collection"
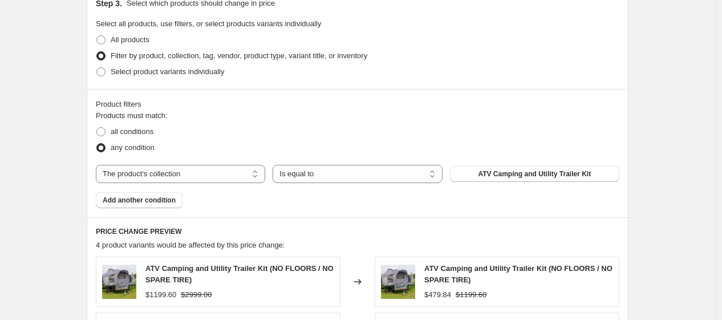
click at [542, 172] on span "ATV Camping and Utility Trailer Kit" at bounding box center [534, 173] width 113 height 9
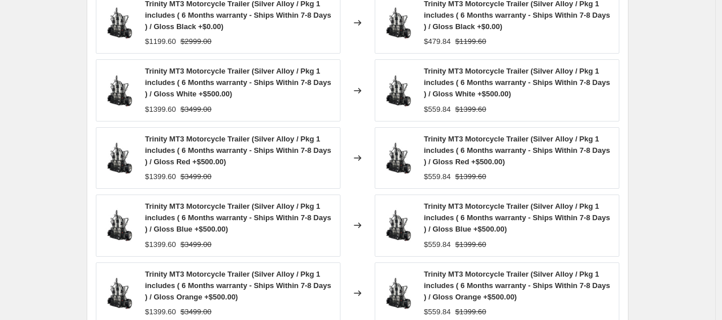
scroll to position [1025, 0]
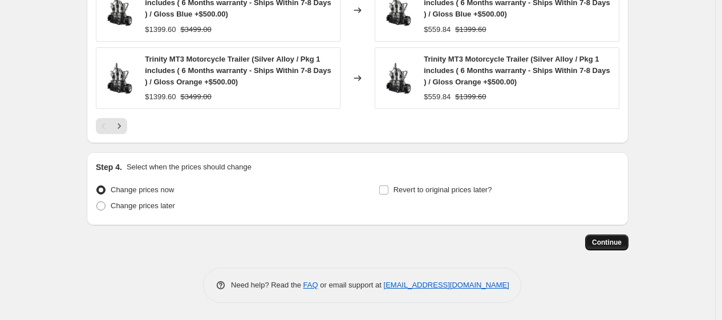
click at [615, 250] on button "Continue" at bounding box center [606, 242] width 43 height 16
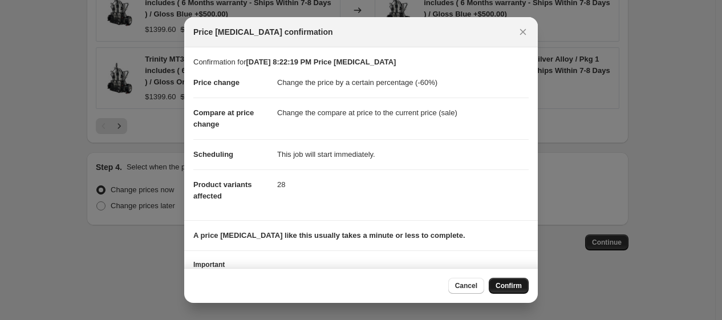
click at [505, 281] on span "Confirm" at bounding box center [509, 285] width 26 height 9
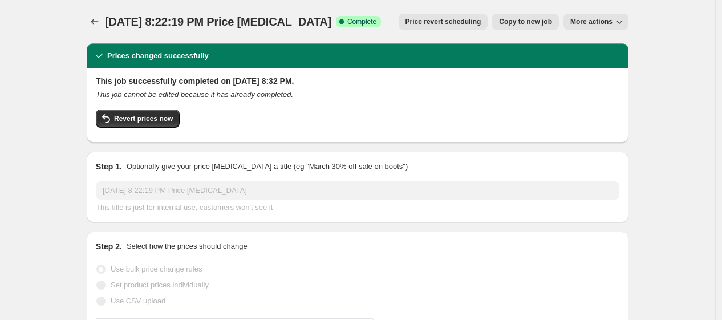
select select "percentage"
select select "collection"
